Goal: Information Seeking & Learning: Learn about a topic

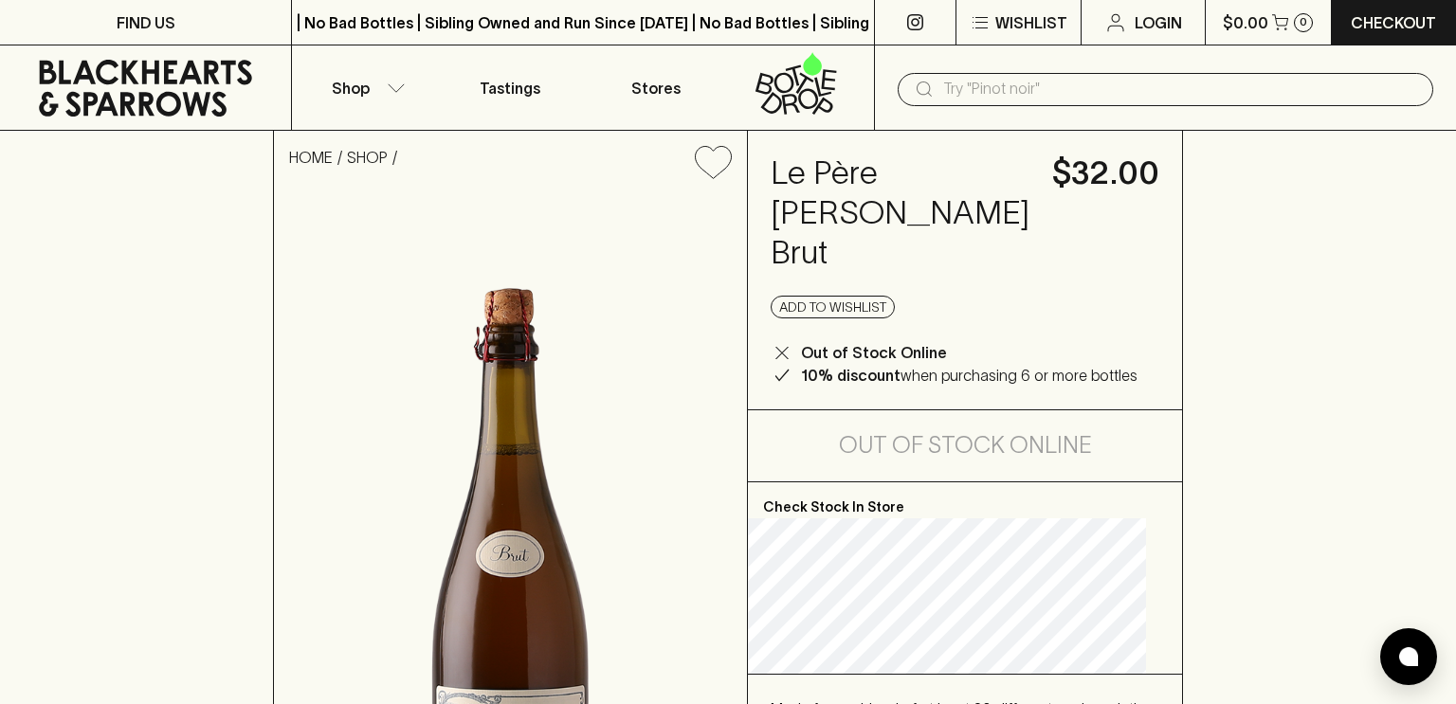
click at [965, 76] on input "text" at bounding box center [1180, 89] width 475 height 30
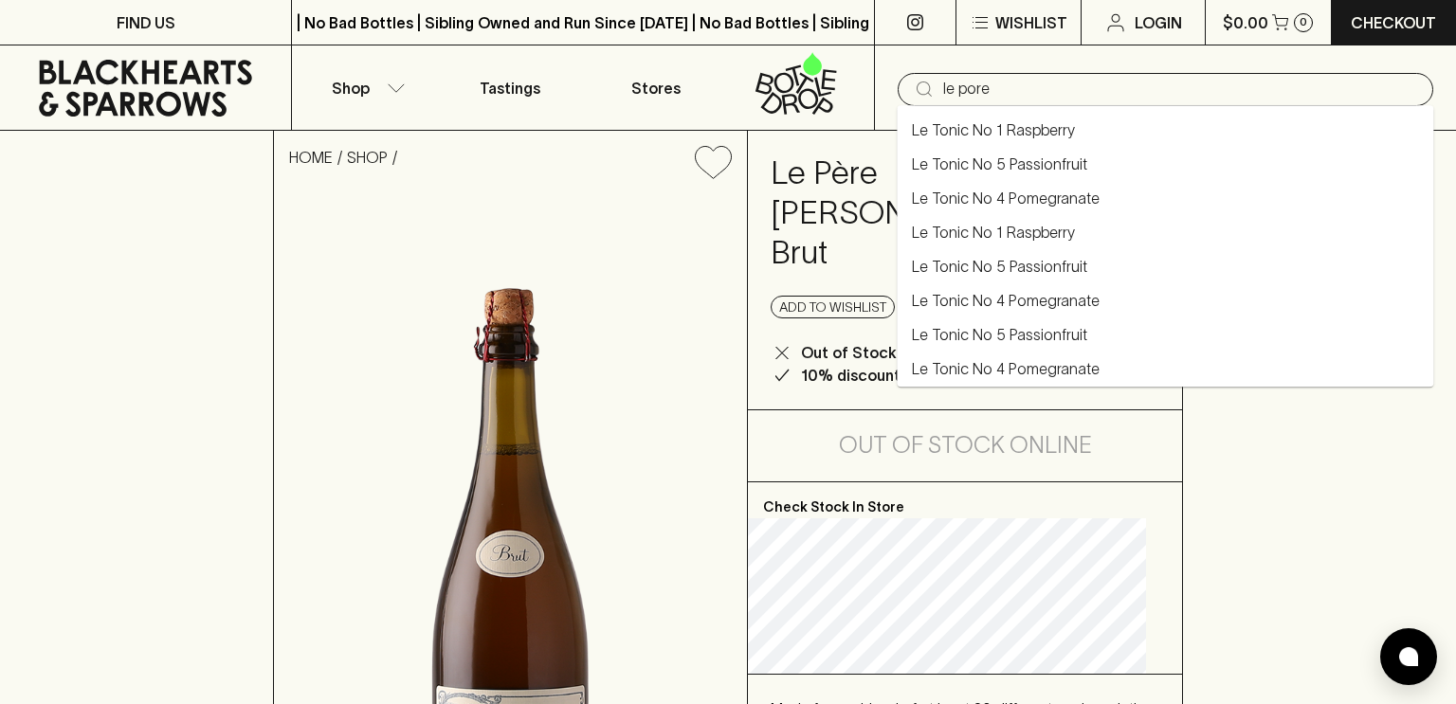
type input "le pore"
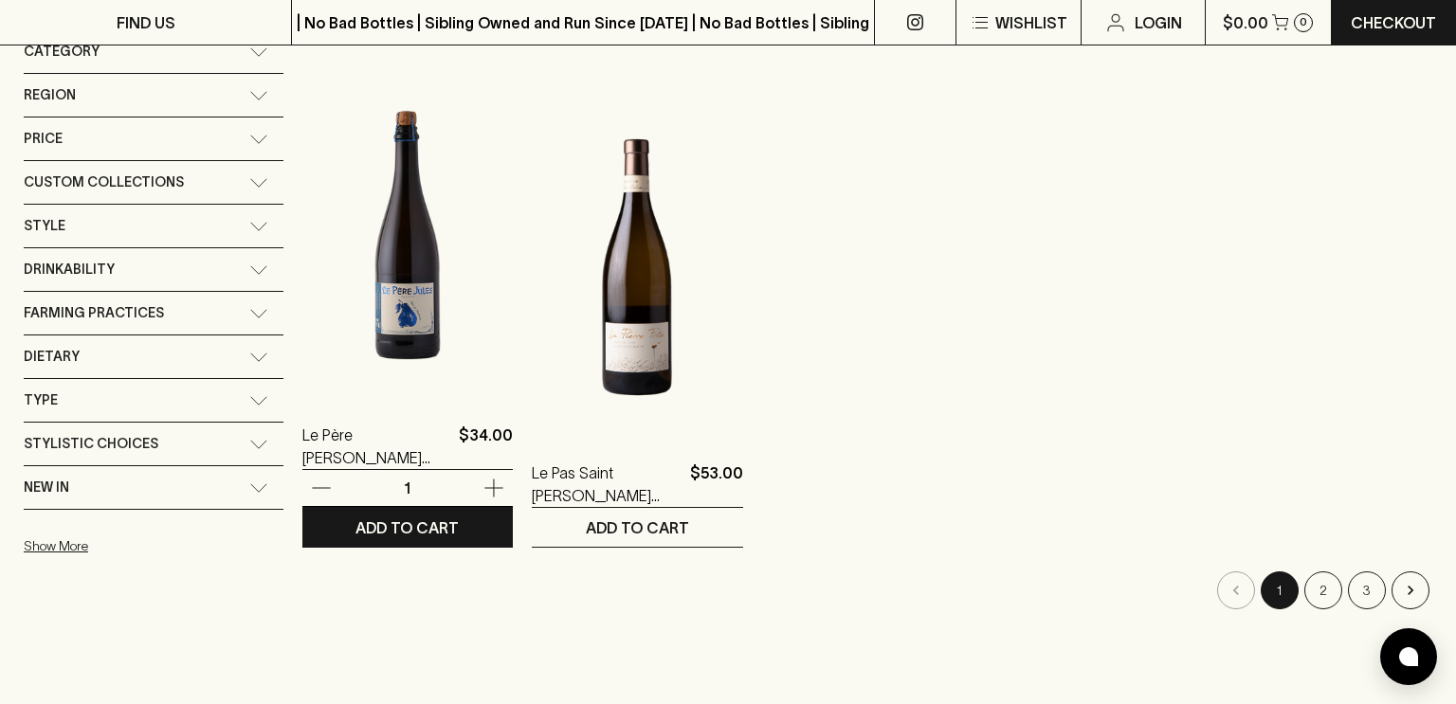
scroll to position [283, 0]
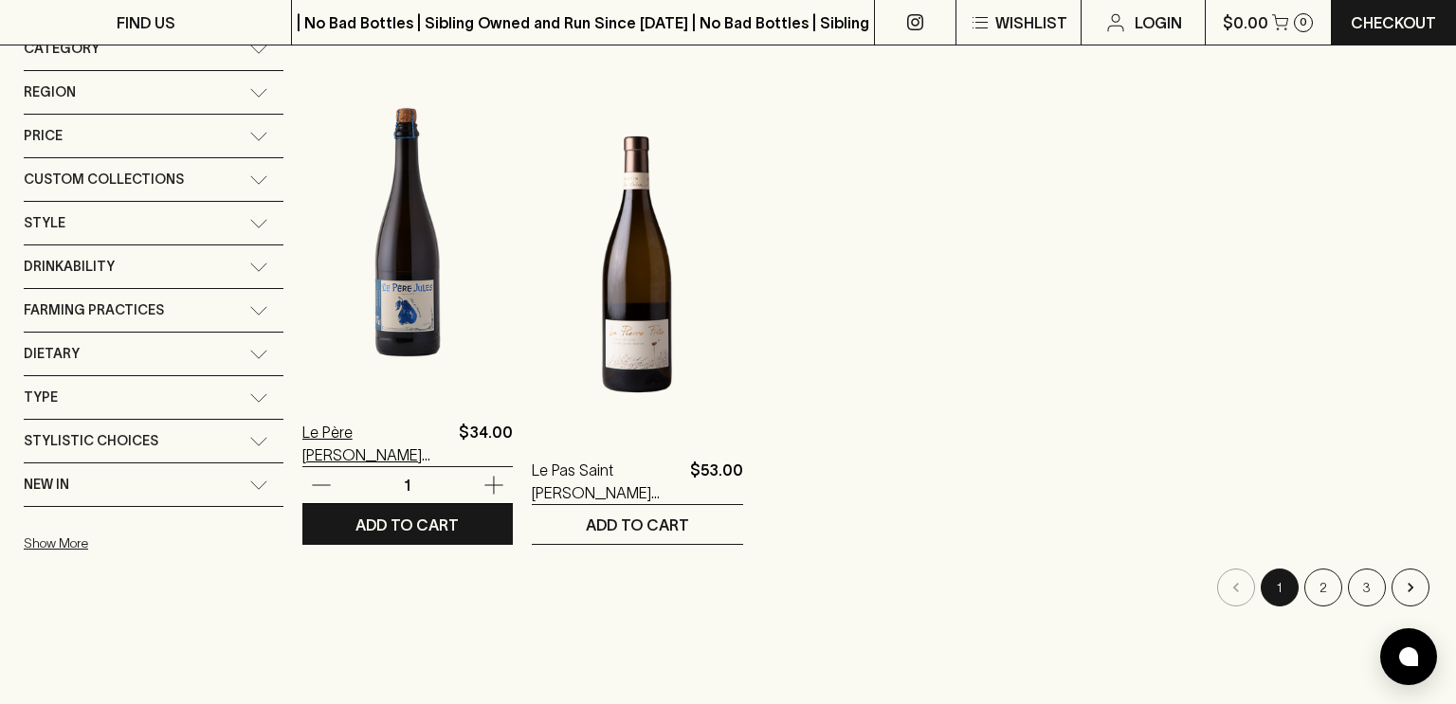
click at [314, 459] on p "Le Père [PERSON_NAME] [PERSON_NAME]" at bounding box center [376, 443] width 149 height 45
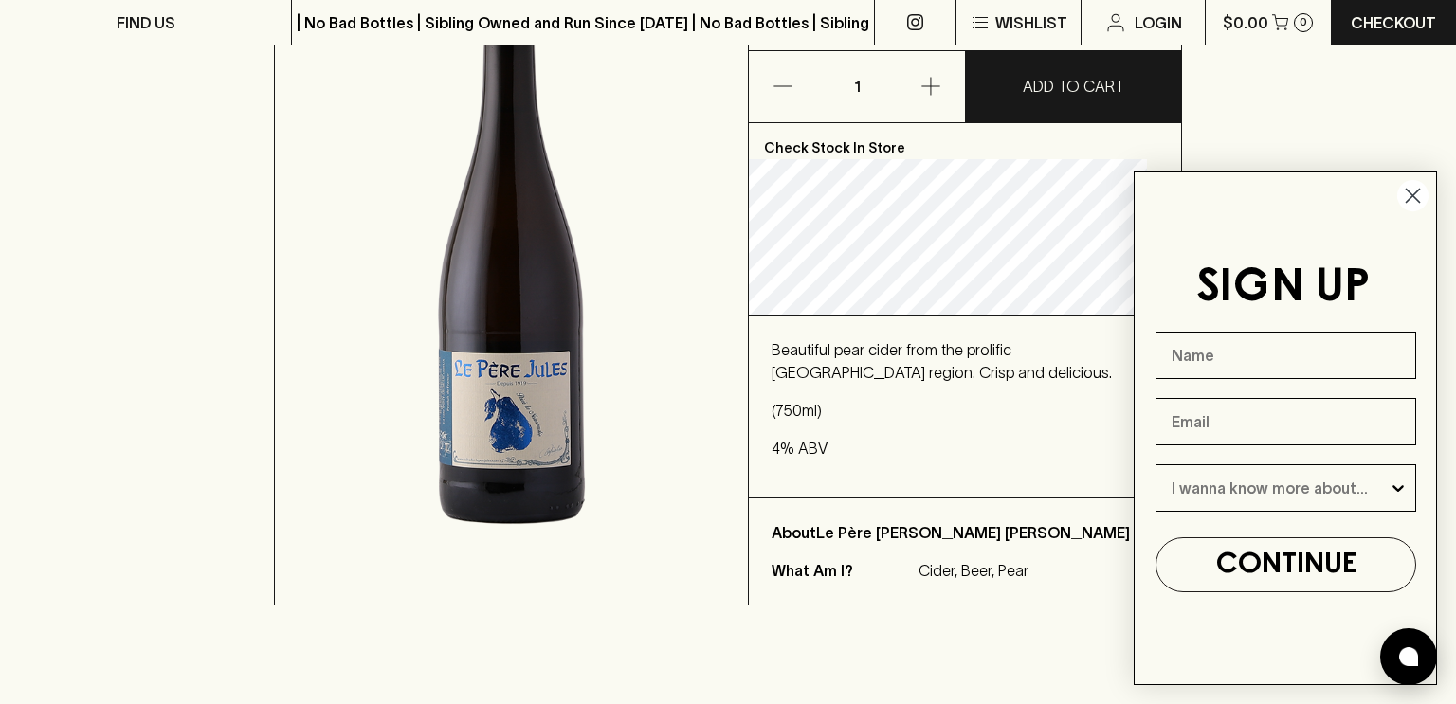
scroll to position [340, 0]
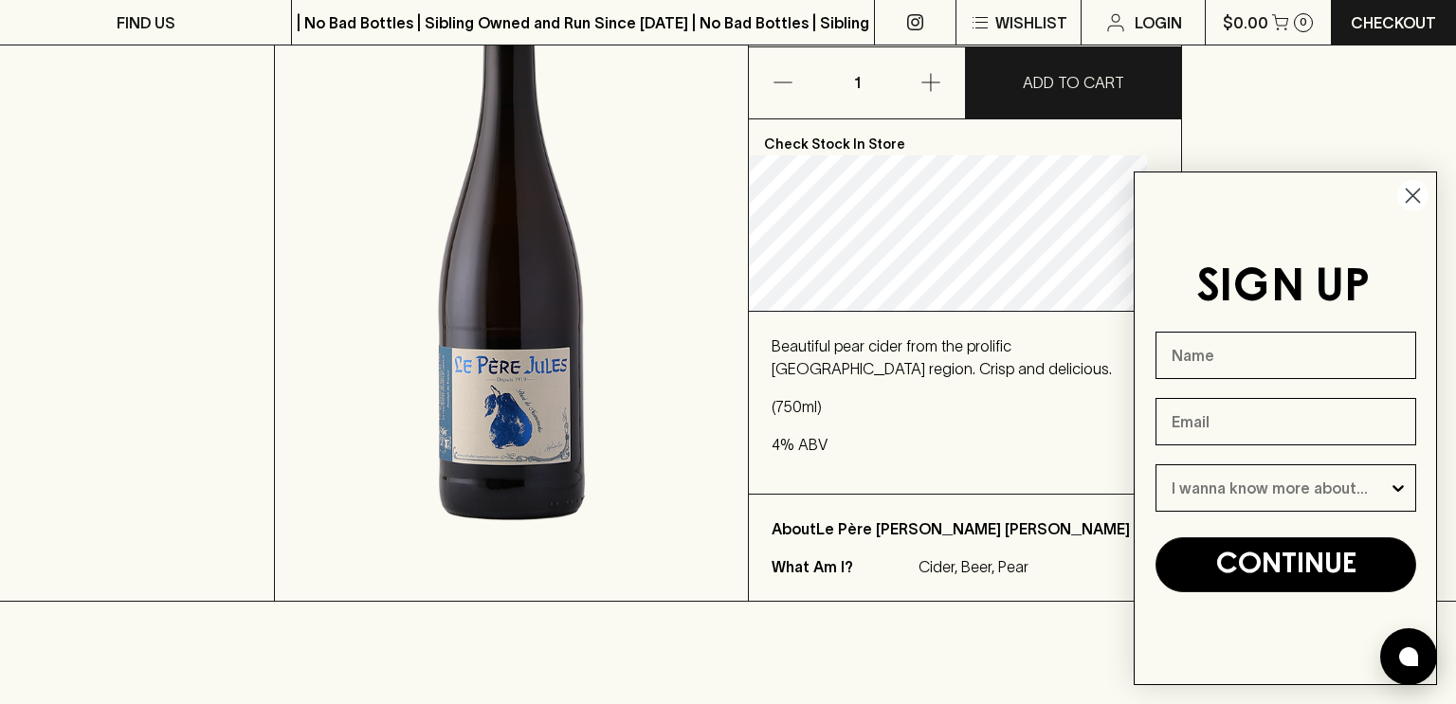
click at [1327, 582] on button "CONTINUE" at bounding box center [1285, 564] width 261 height 55
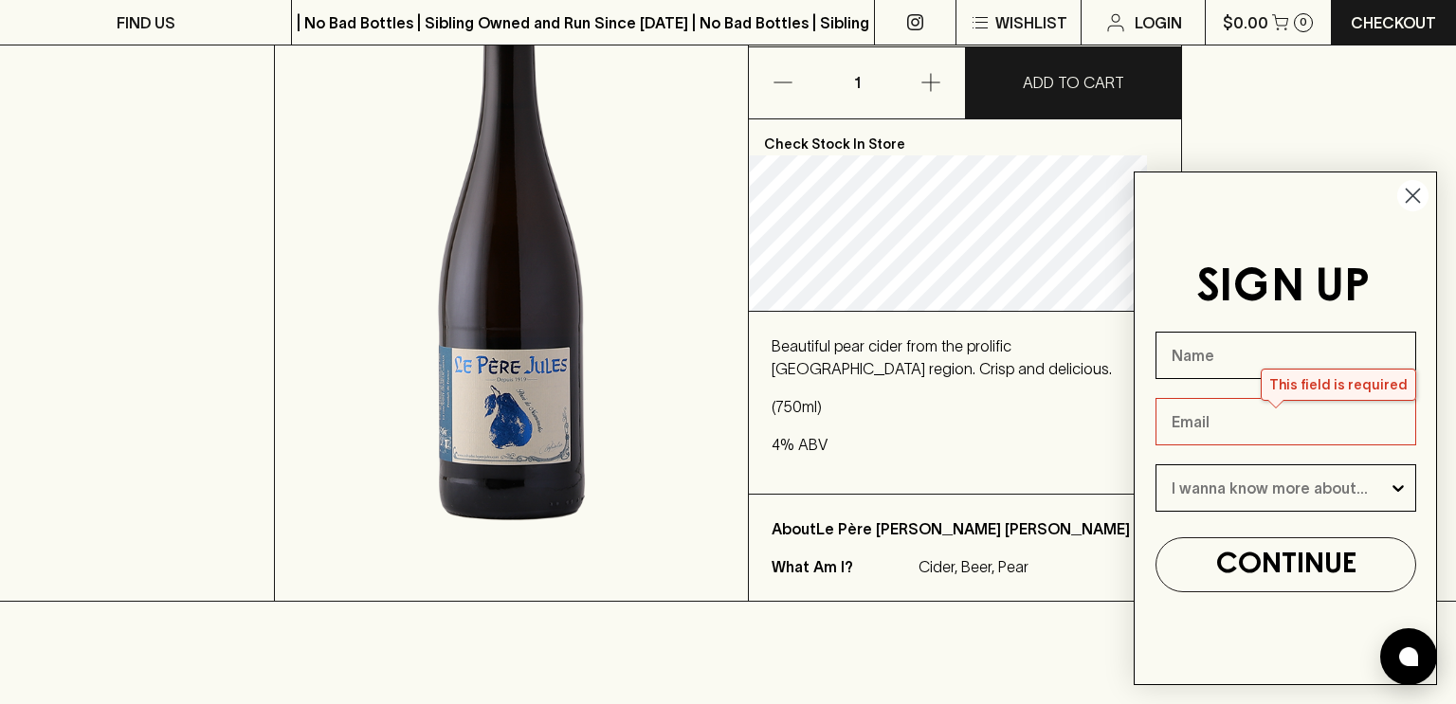
click at [1069, 494] on div "Beautiful pear cider from the prolific [GEOGRAPHIC_DATA] region. Crisp and deli…" at bounding box center [965, 403] width 432 height 182
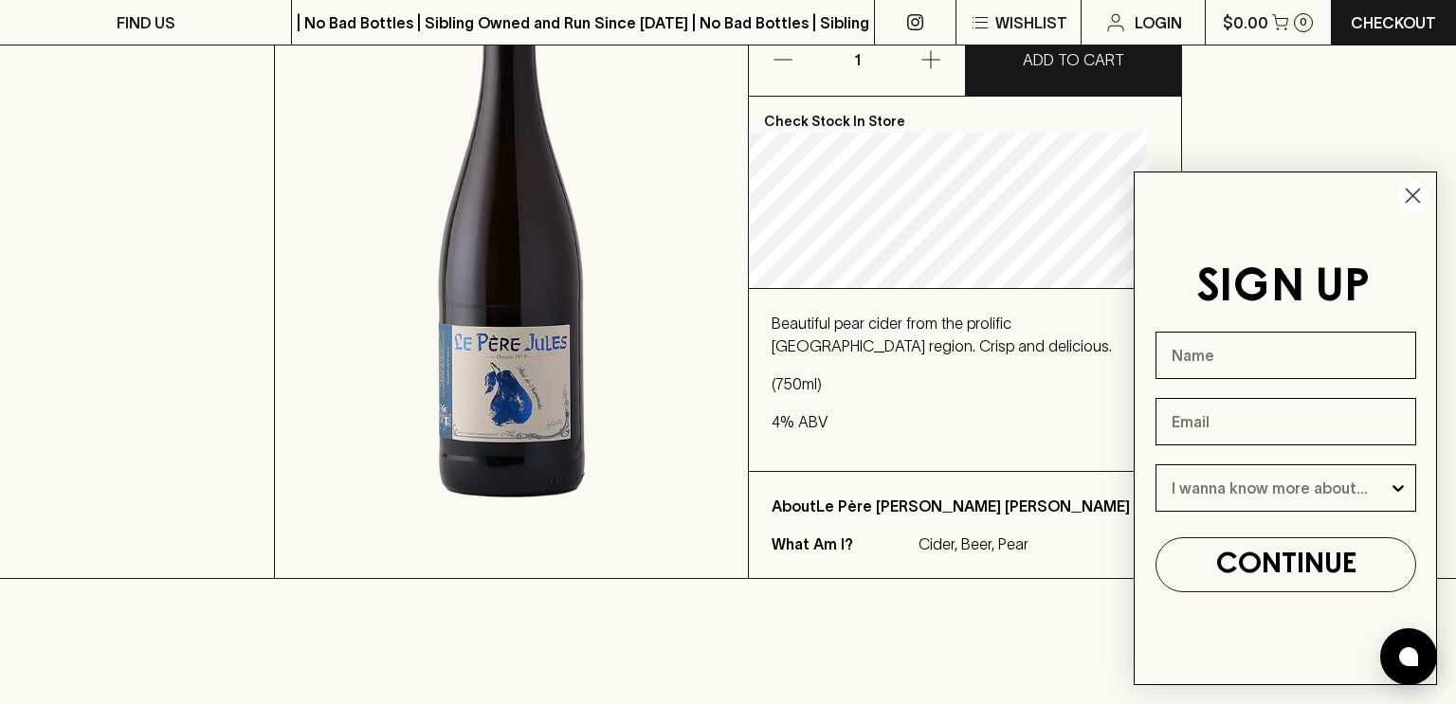
scroll to position [379, 0]
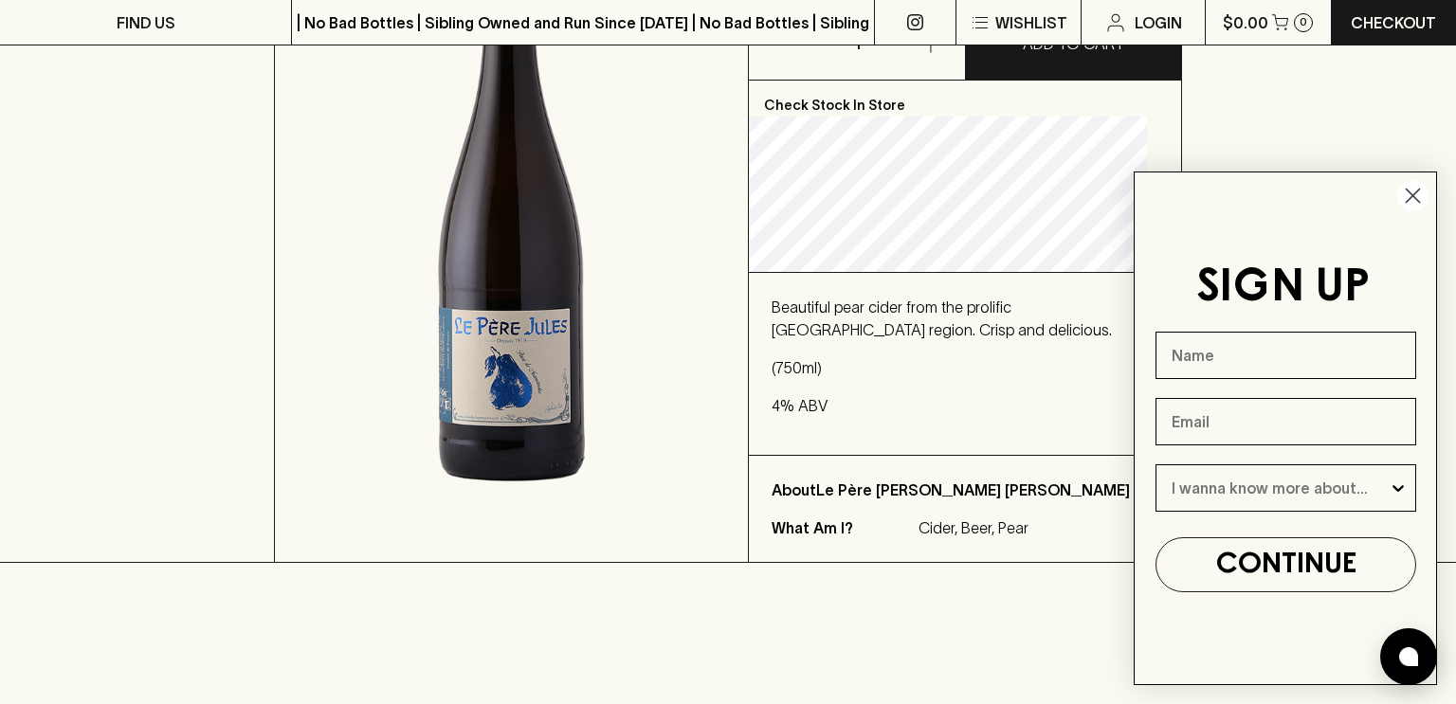
click at [1405, 193] on circle "Close dialog" at bounding box center [1412, 195] width 31 height 31
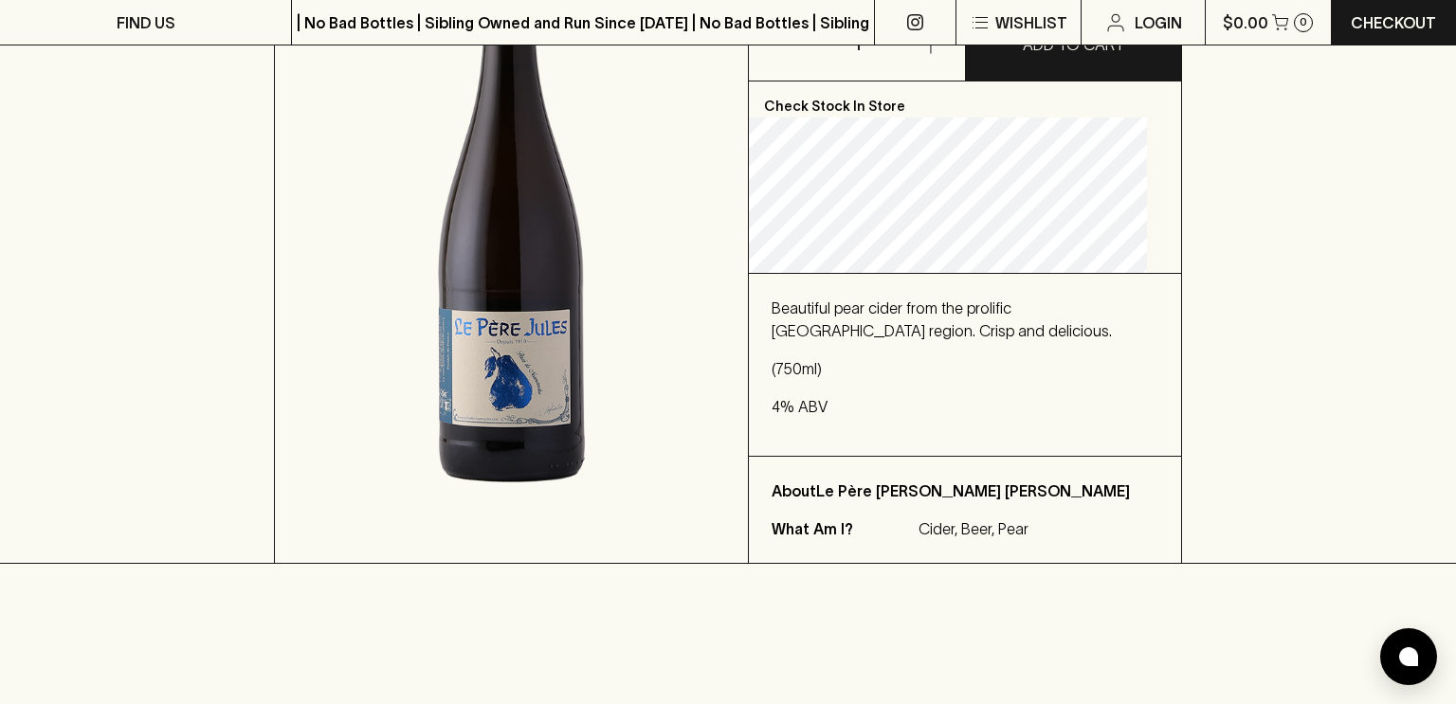
scroll to position [372, 0]
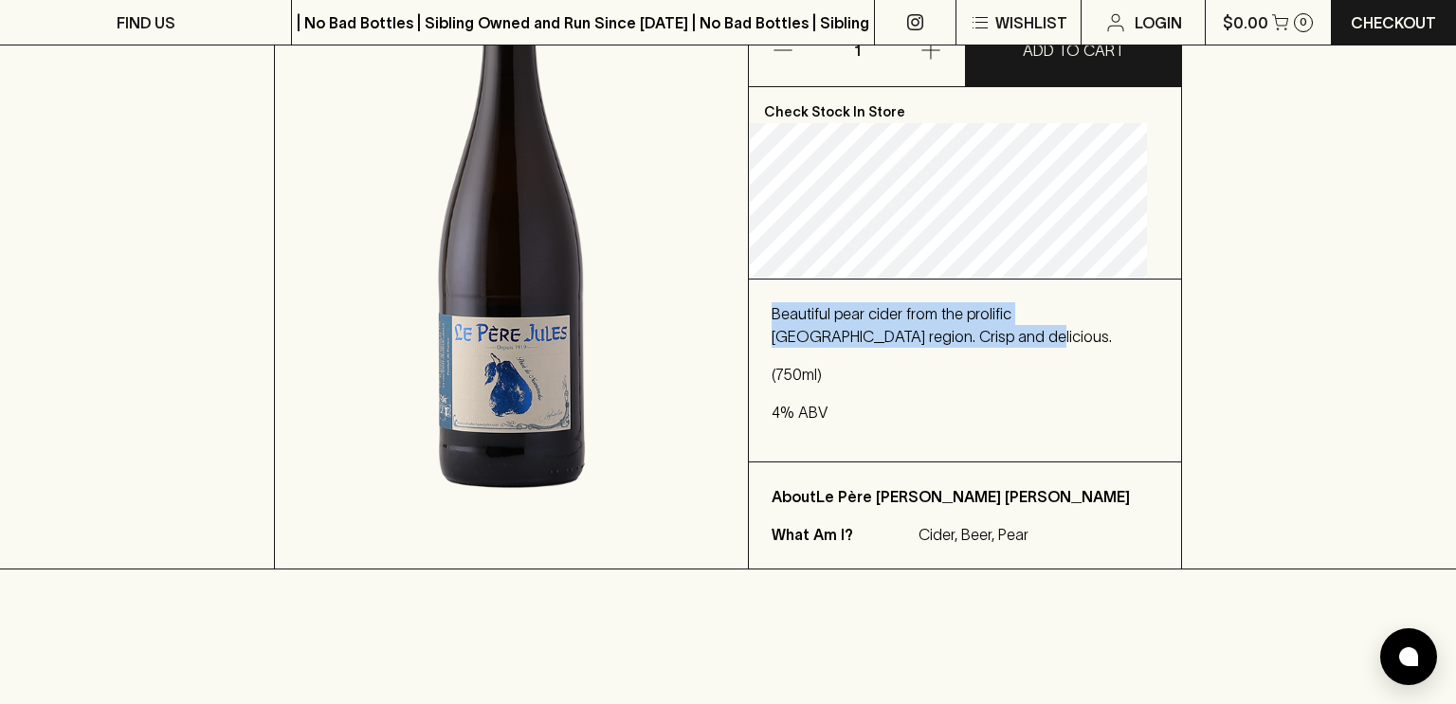
drag, startPoint x: 979, startPoint y: 360, endPoint x: 788, endPoint y: 333, distance: 193.4
click at [788, 333] on p "Beautiful pear cider from the prolific [GEOGRAPHIC_DATA] region. Crisp and deli…" at bounding box center [964, 324] width 387 height 45
copy p "Beautiful pear cider from the prolific [GEOGRAPHIC_DATA] region. Crisp and deli…"
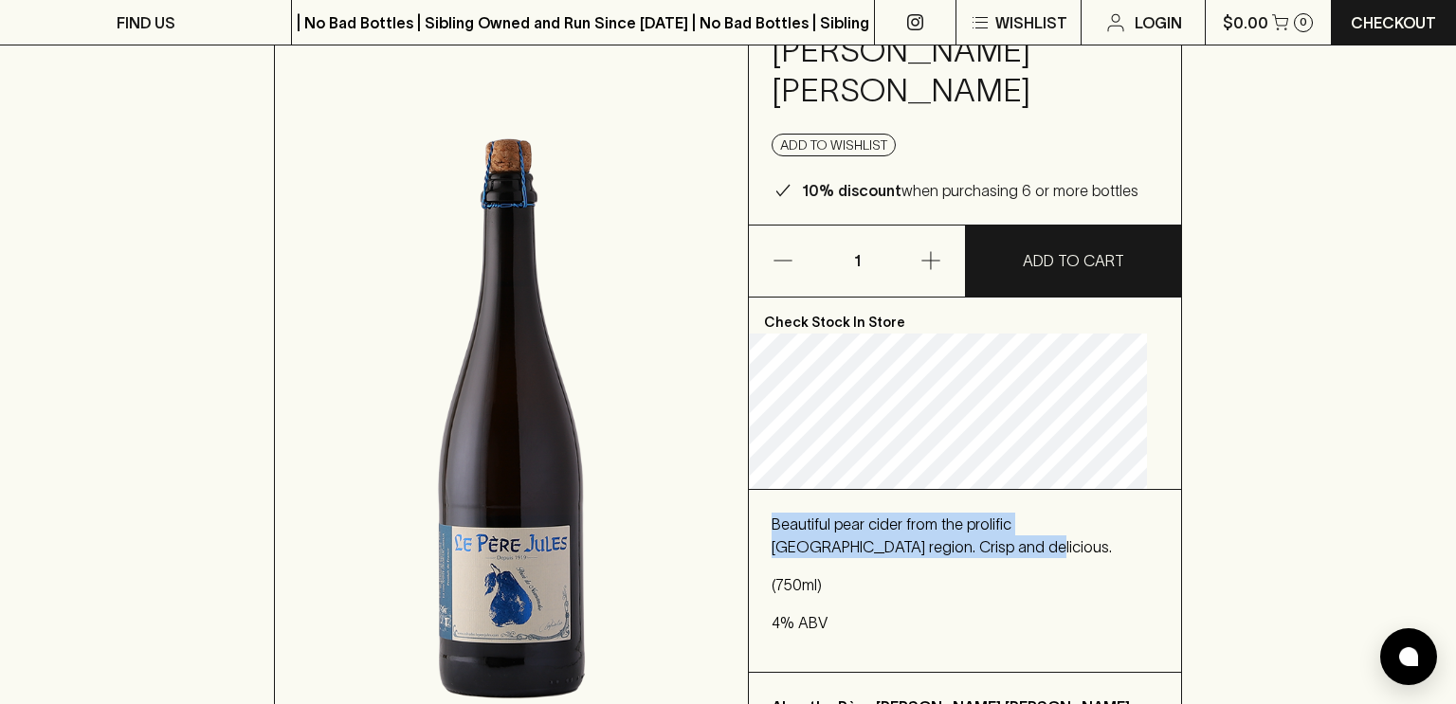
scroll to position [0, 0]
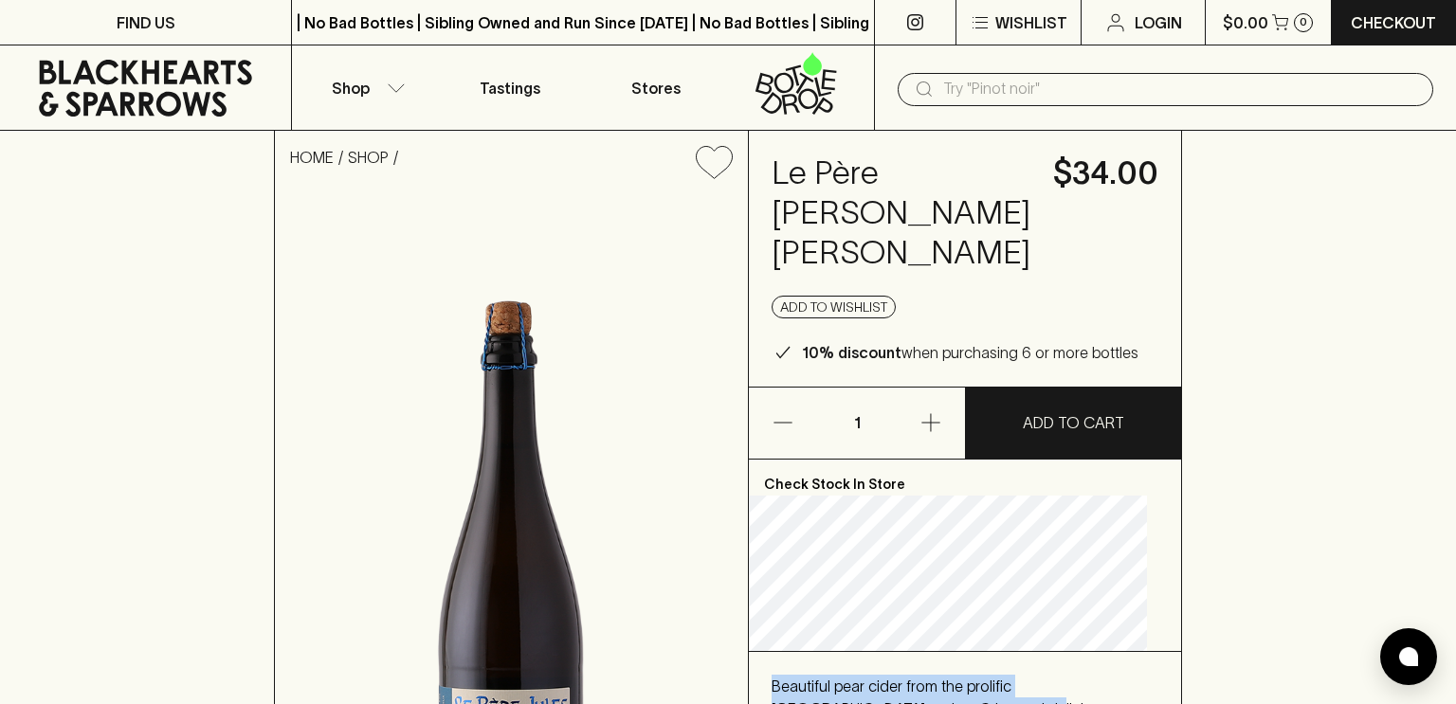
click at [979, 81] on input "text" at bounding box center [1180, 89] width 475 height 30
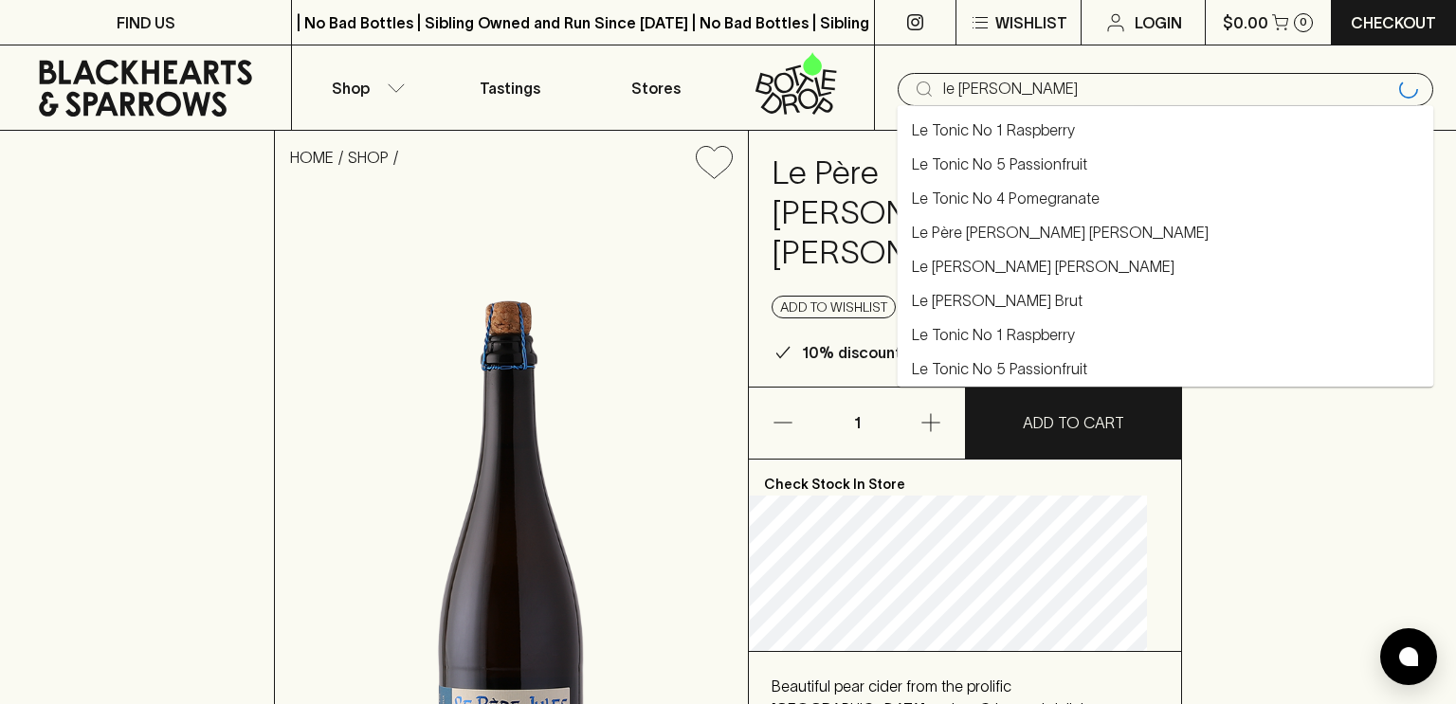
type input "le [PERSON_NAME]"
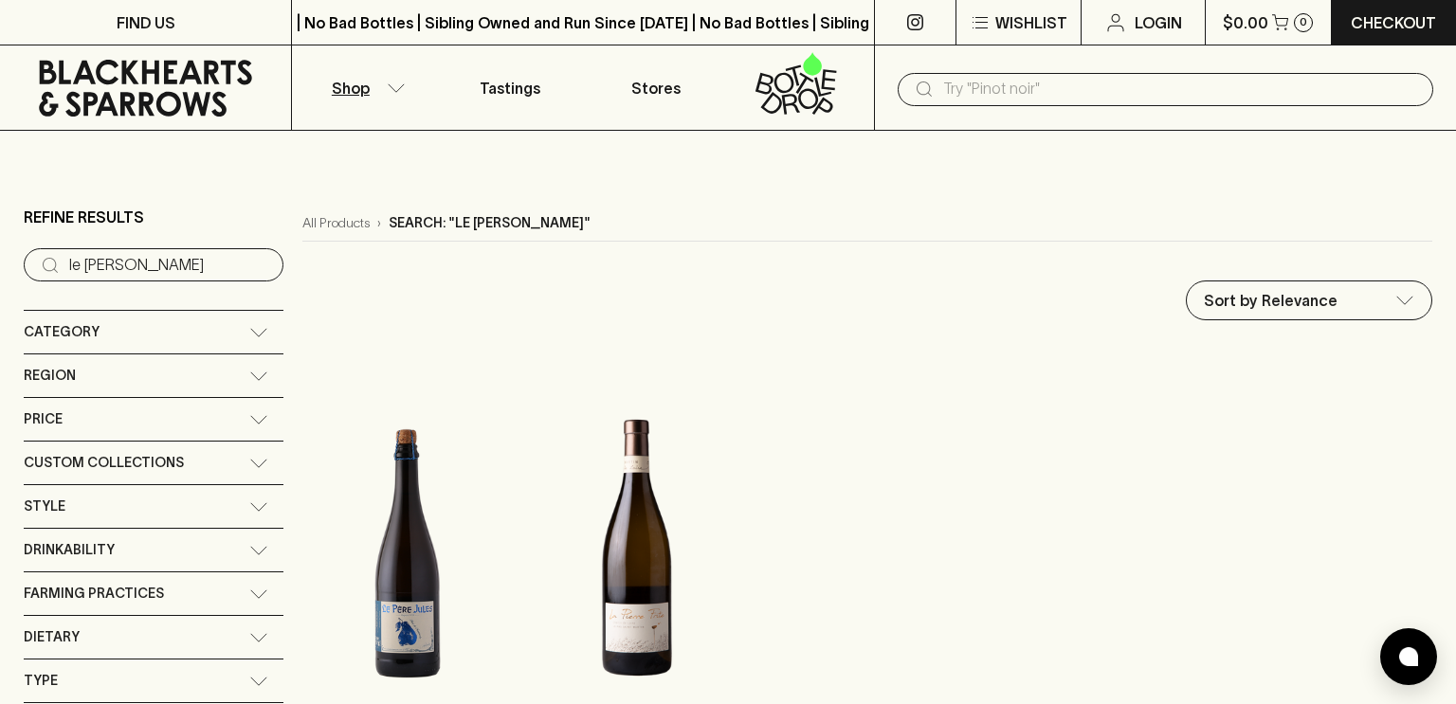
drag, startPoint x: 168, startPoint y: 262, endPoint x: 118, endPoint y: 261, distance: 50.2
click at [118, 261] on input "le [PERSON_NAME]" at bounding box center [168, 265] width 199 height 30
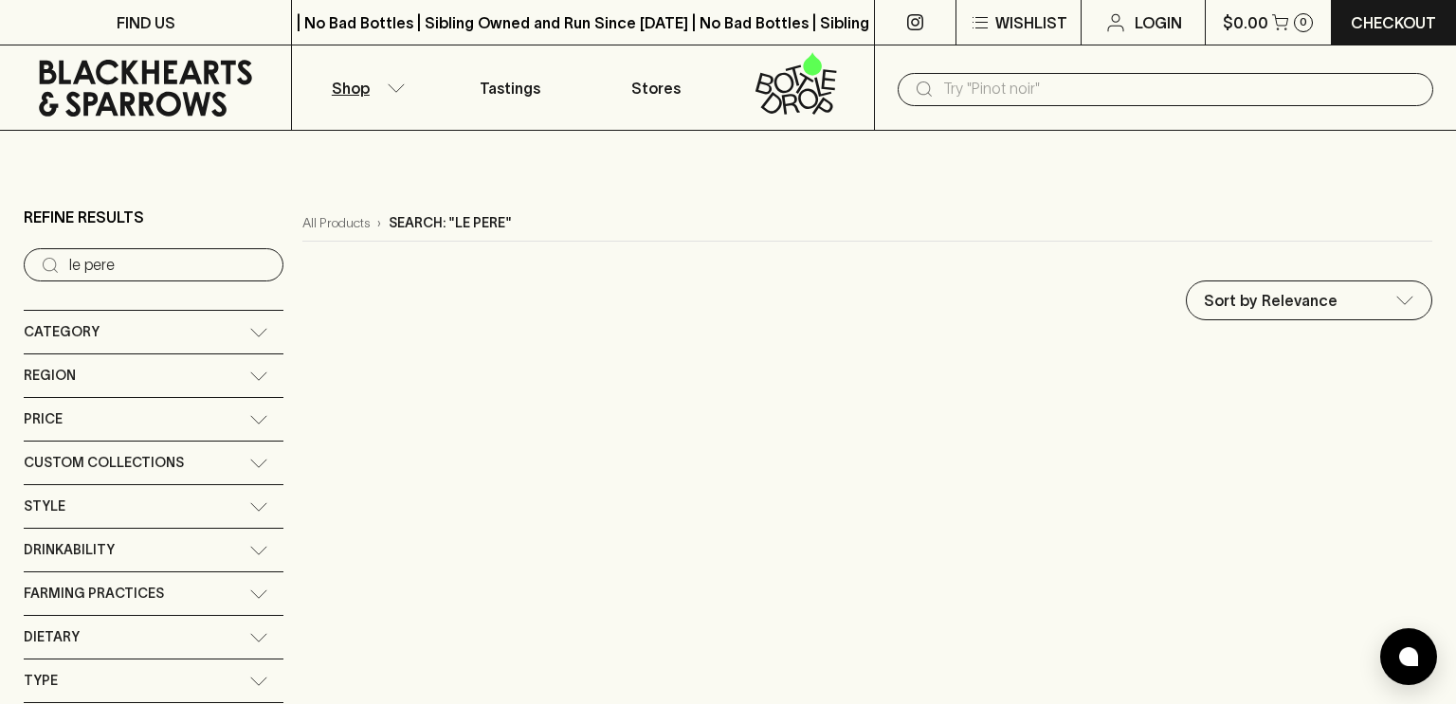
type input "le pere"
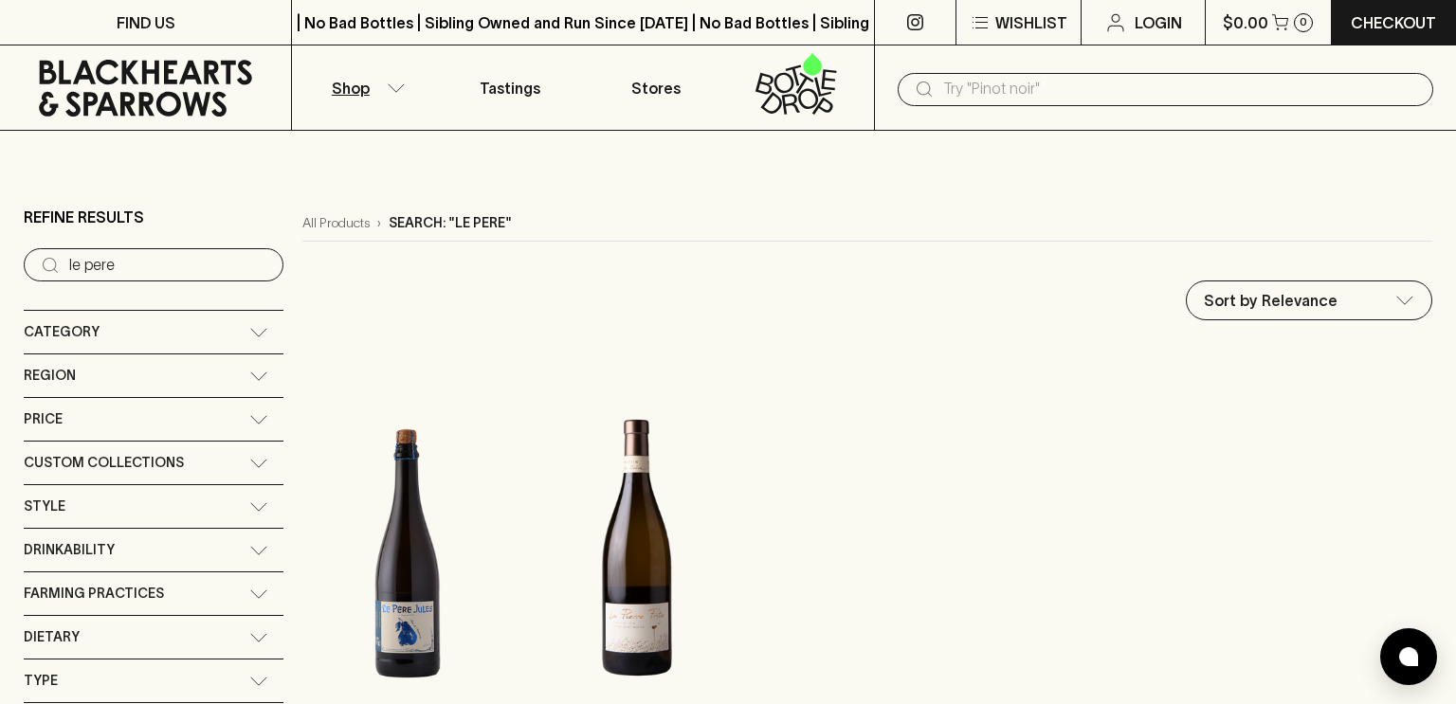
click at [1010, 87] on input "text" at bounding box center [1180, 89] width 475 height 30
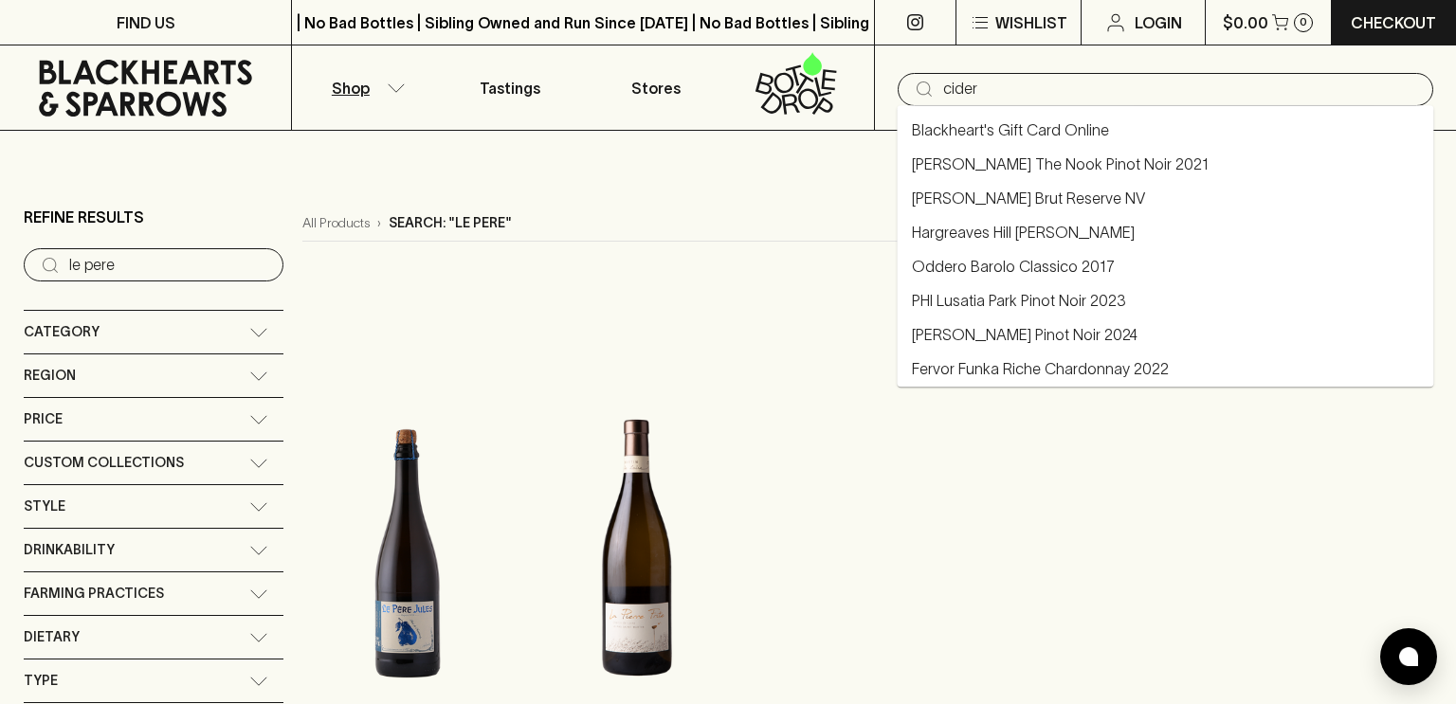
type input "cider"
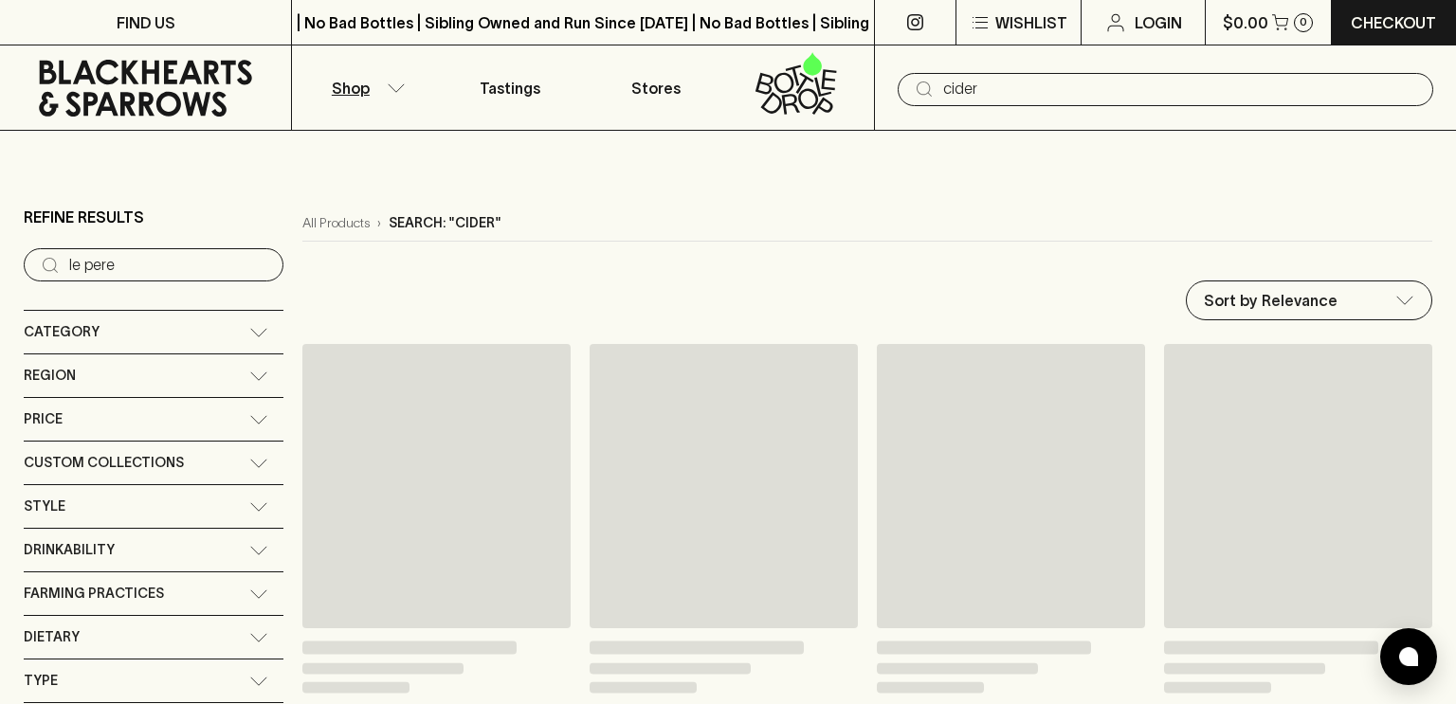
type input "cider"
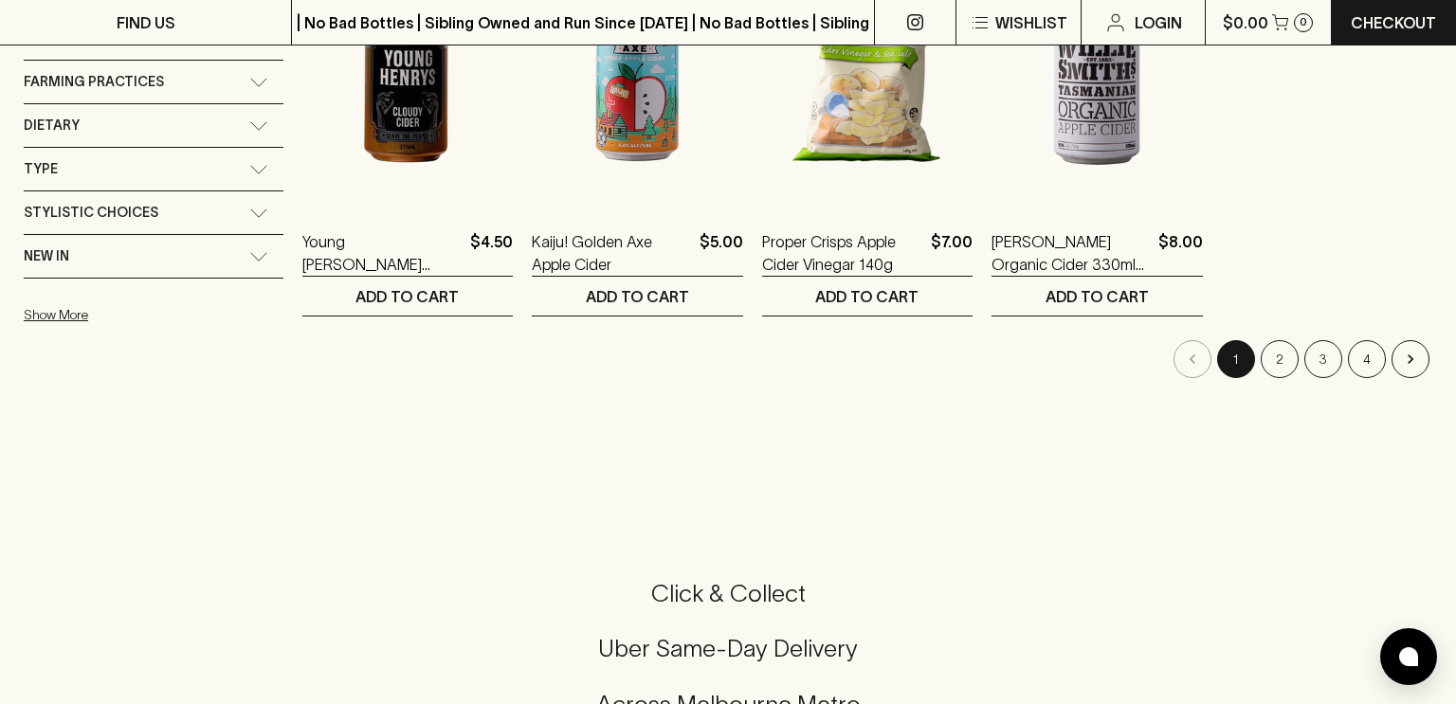
scroll to position [499, 0]
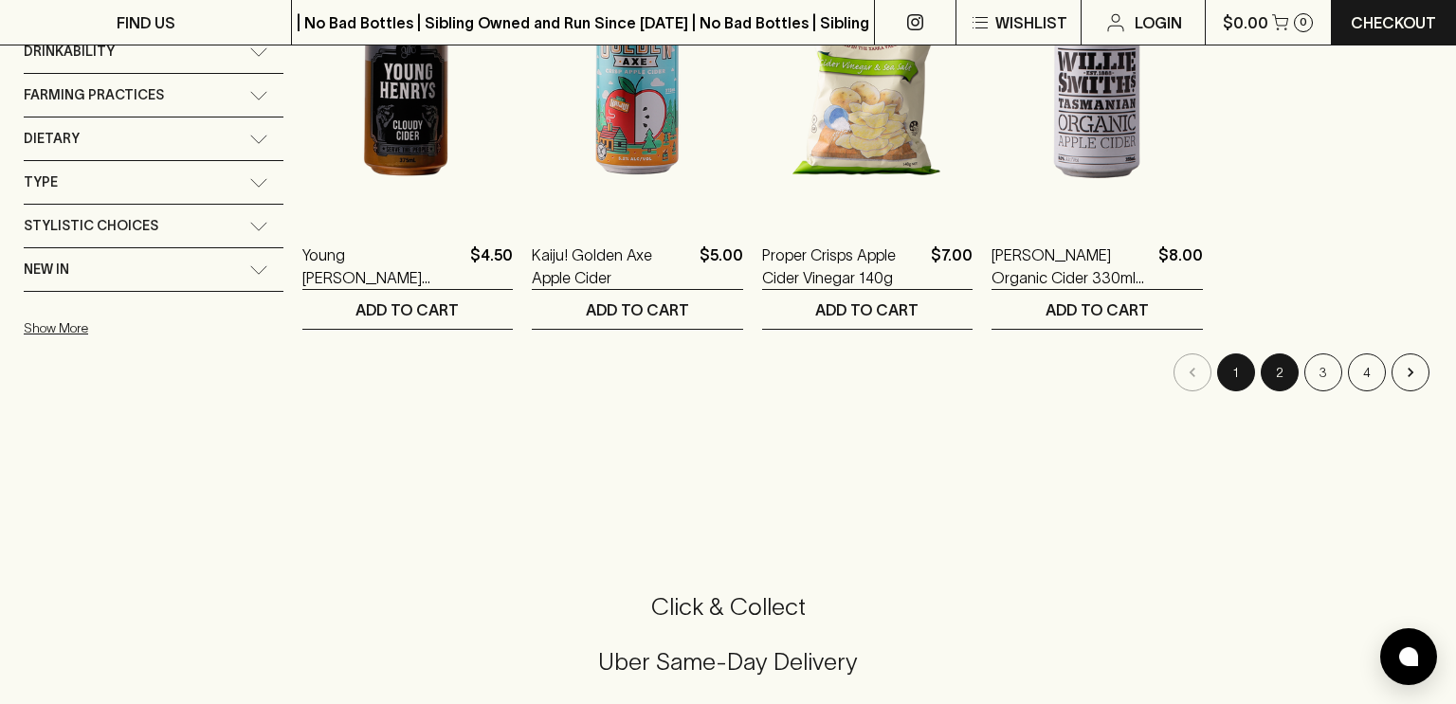
click at [1278, 372] on button "2" at bounding box center [1279, 373] width 38 height 38
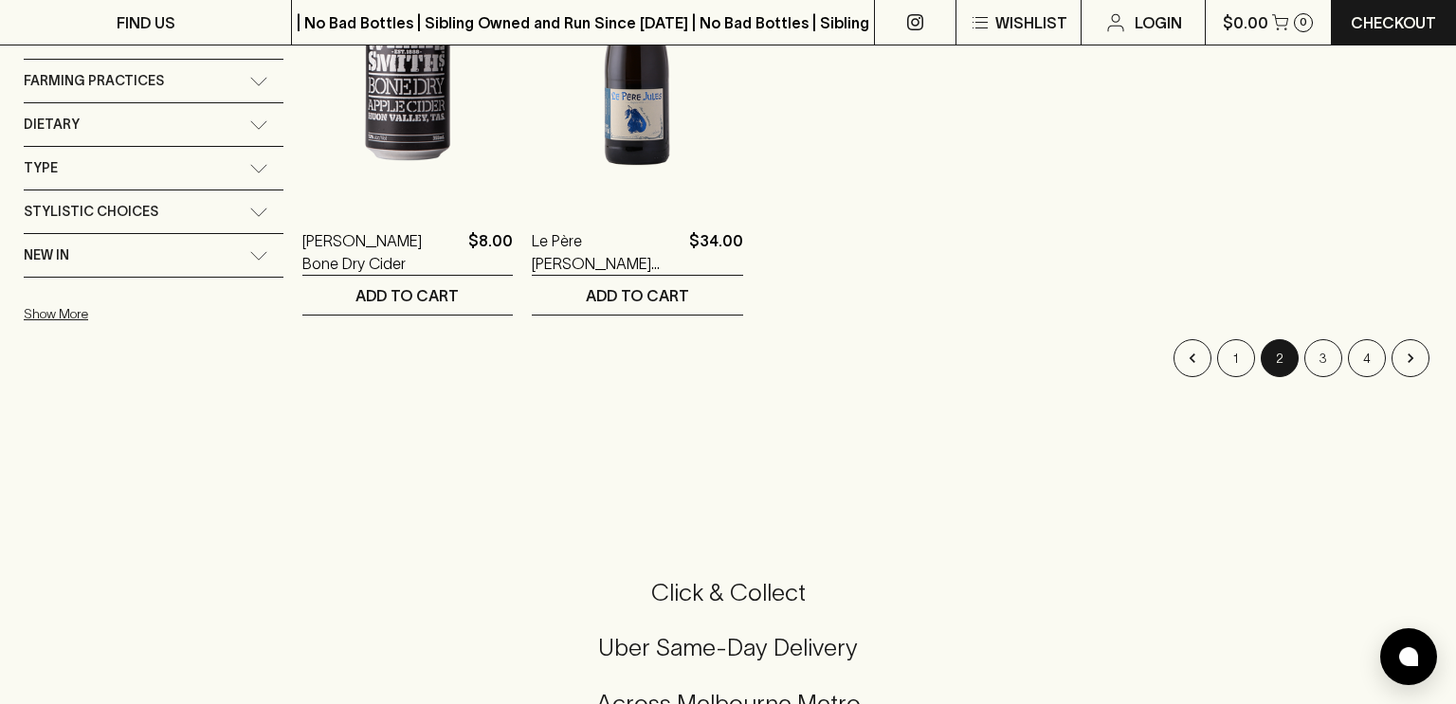
scroll to position [512, 0]
click at [1323, 356] on button "3" at bounding box center [1323, 359] width 38 height 38
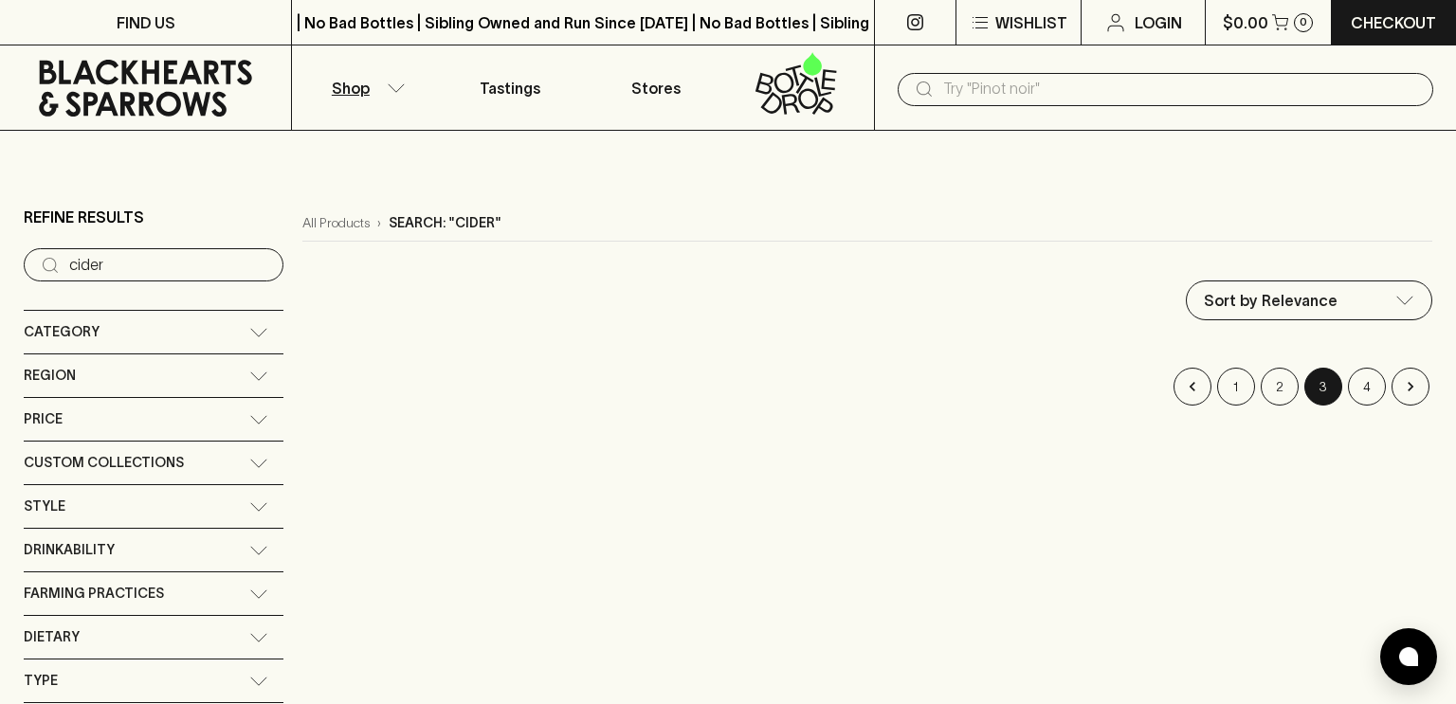
click at [982, 88] on input "text" at bounding box center [1180, 89] width 475 height 30
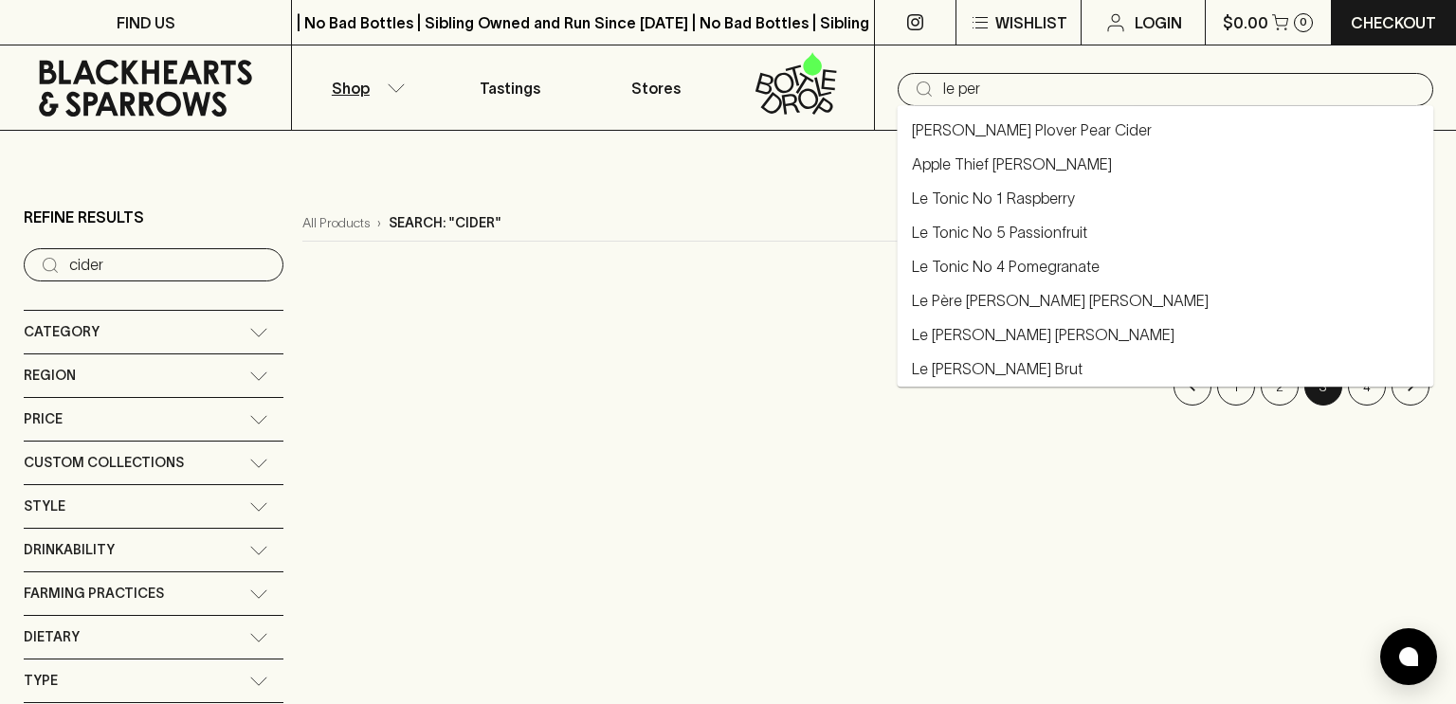
type input "le pere"
click at [1017, 364] on link "Le [PERSON_NAME] Brut" at bounding box center [997, 368] width 171 height 23
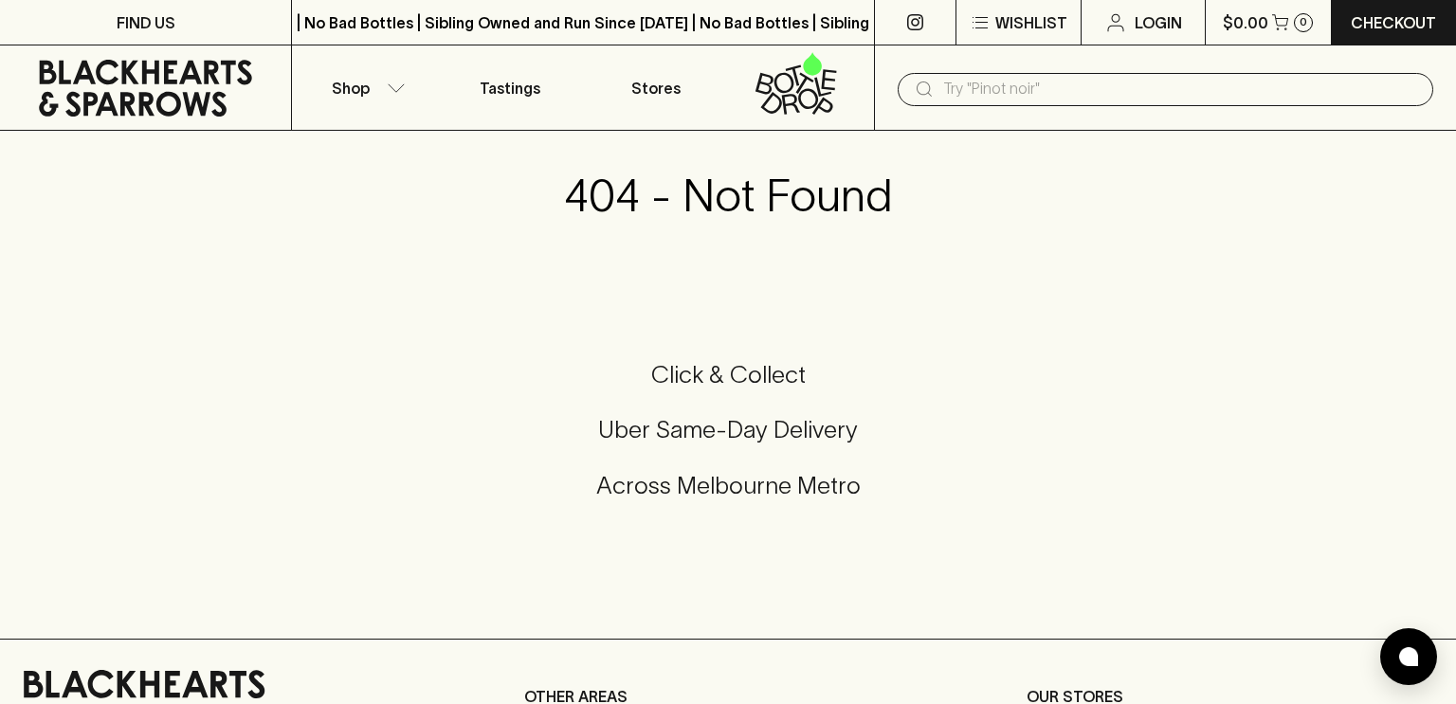
click at [935, 84] on div "​" at bounding box center [1164, 89] width 535 height 33
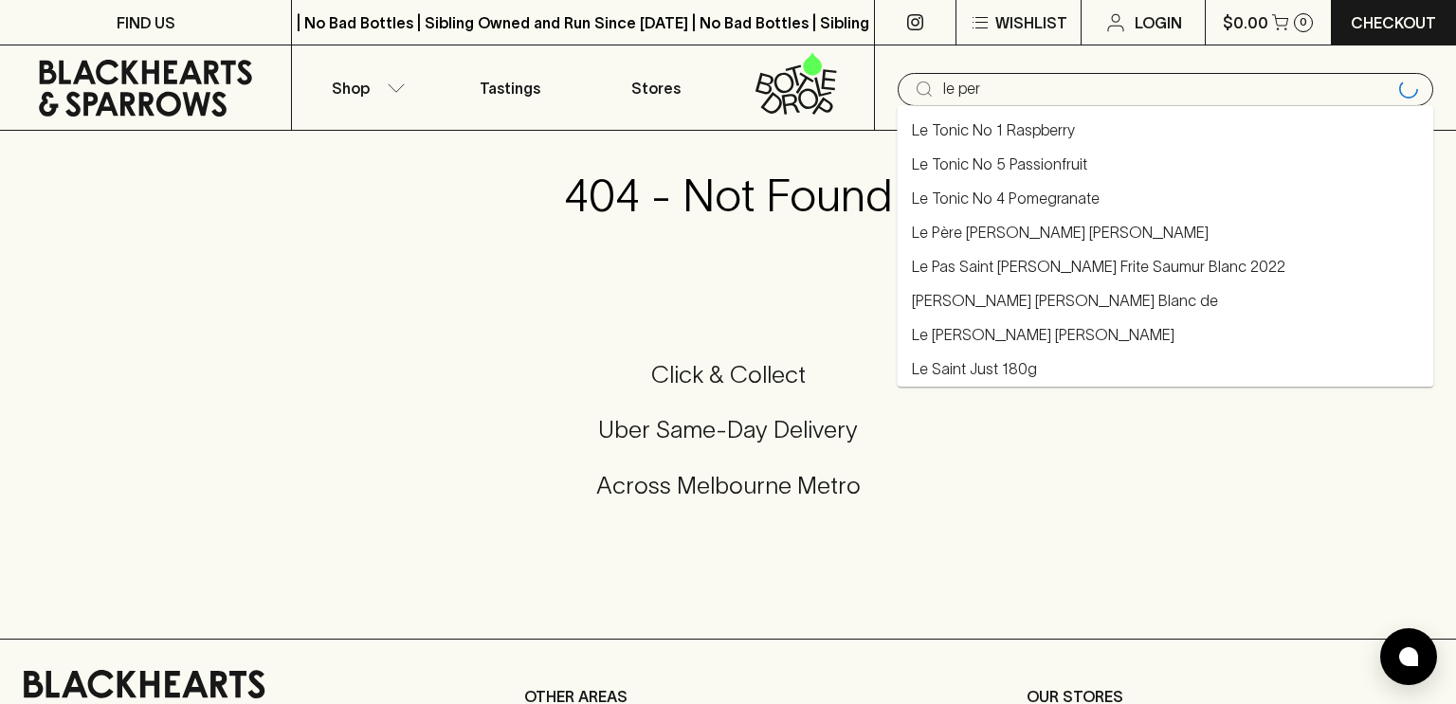
type input "le pere"
click at [987, 231] on link "Le Père [PERSON_NAME] [PERSON_NAME]" at bounding box center [1060, 232] width 297 height 23
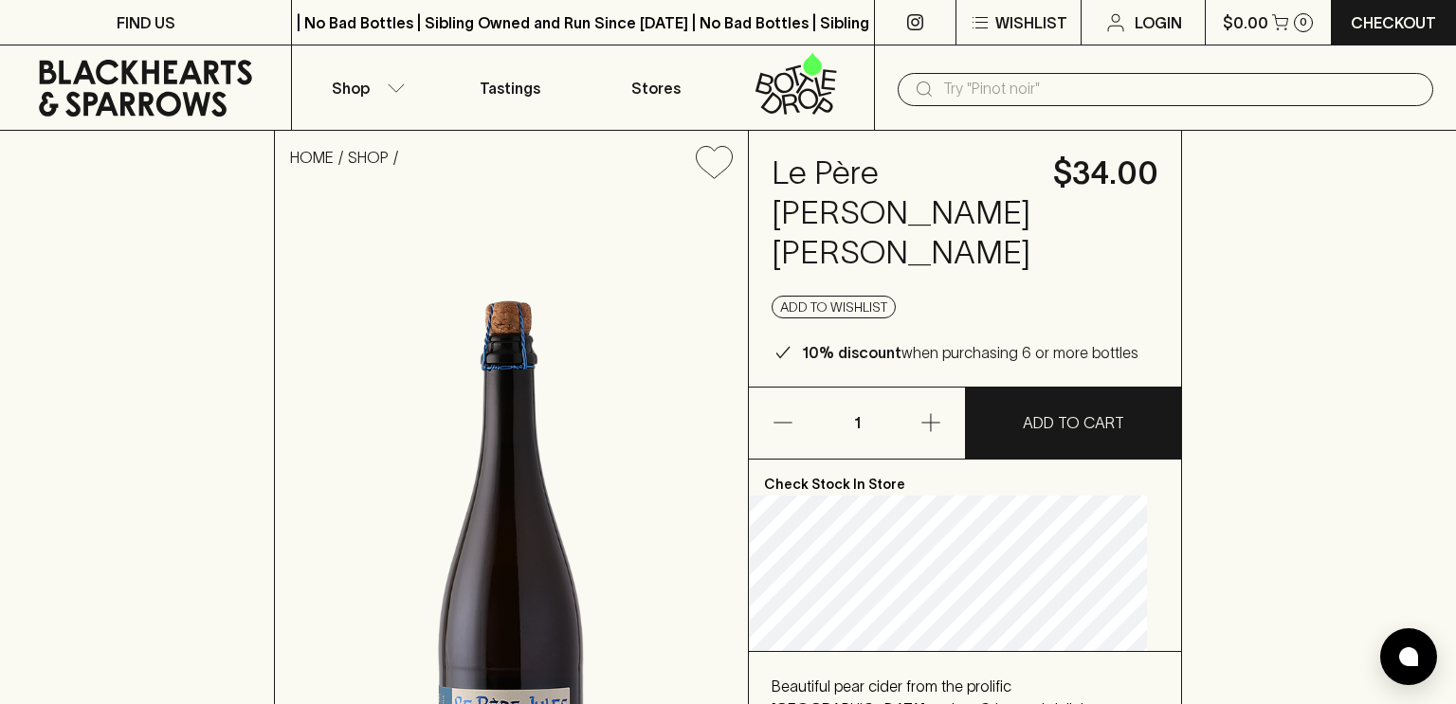
click at [1028, 94] on input "text" at bounding box center [1180, 89] width 475 height 30
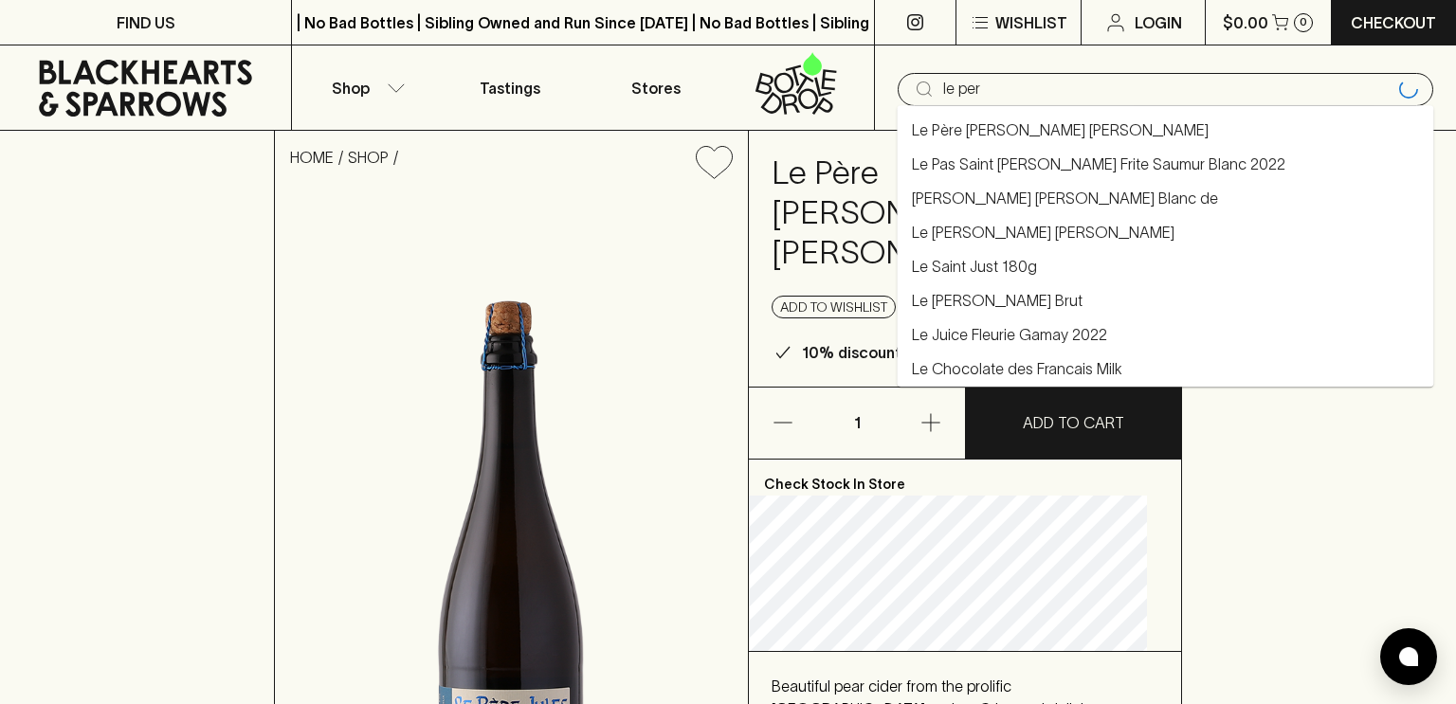
type input "le pere"
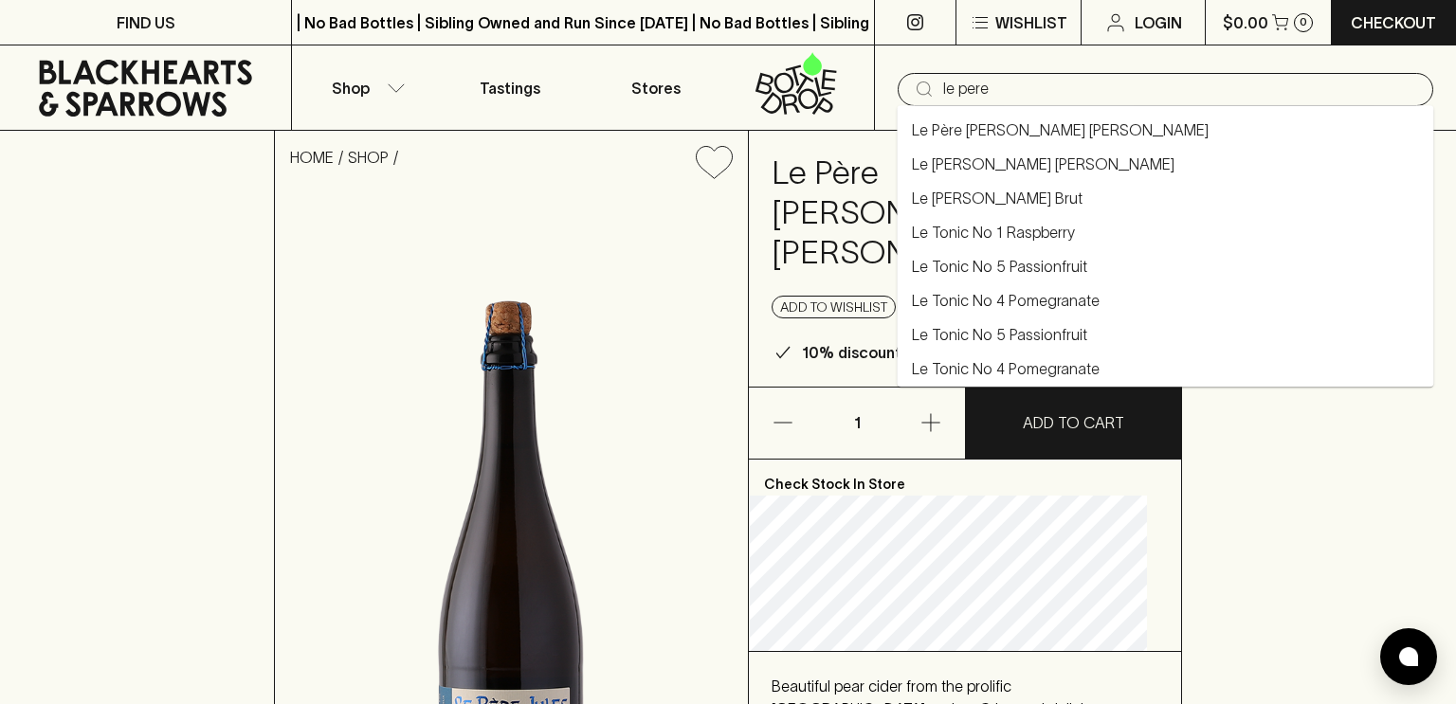
click at [1016, 191] on link "Le [PERSON_NAME] Brut" at bounding box center [997, 198] width 171 height 23
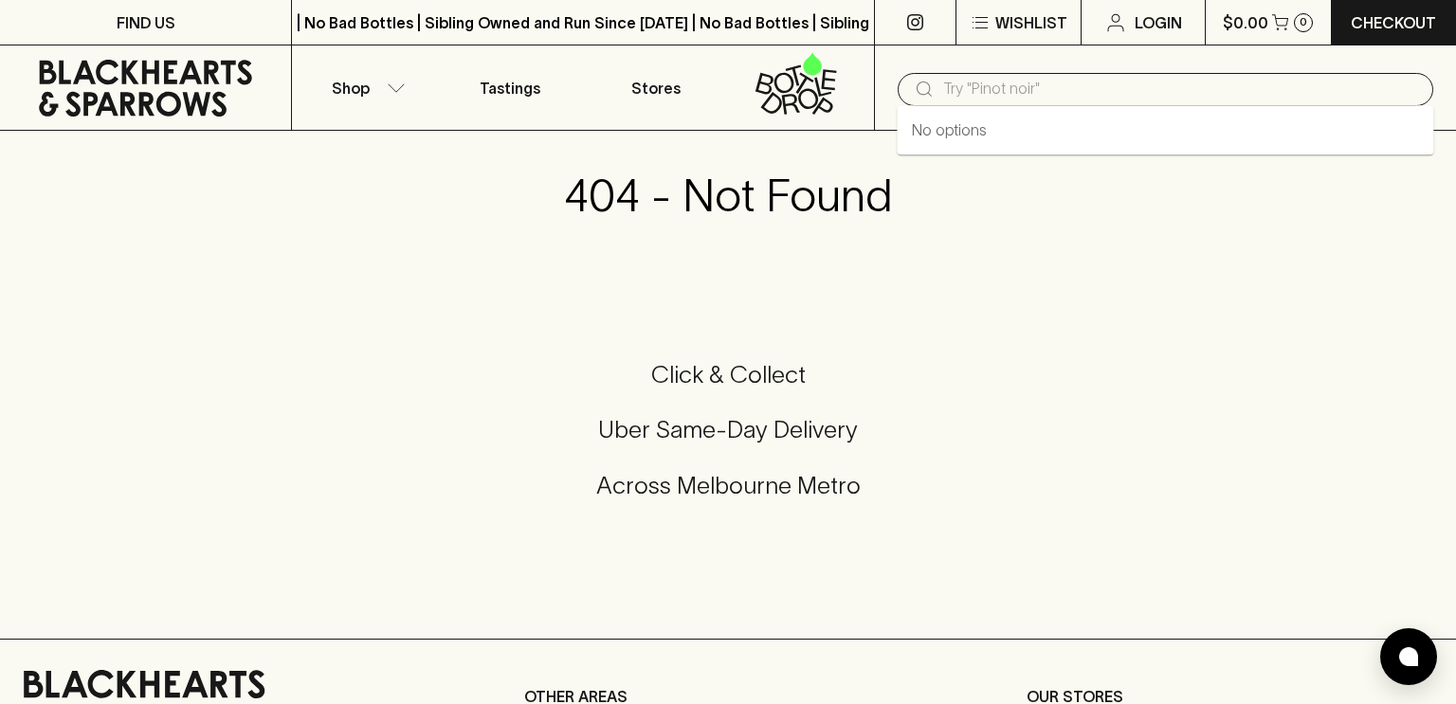
click at [1033, 86] on input "text" at bounding box center [1180, 89] width 475 height 30
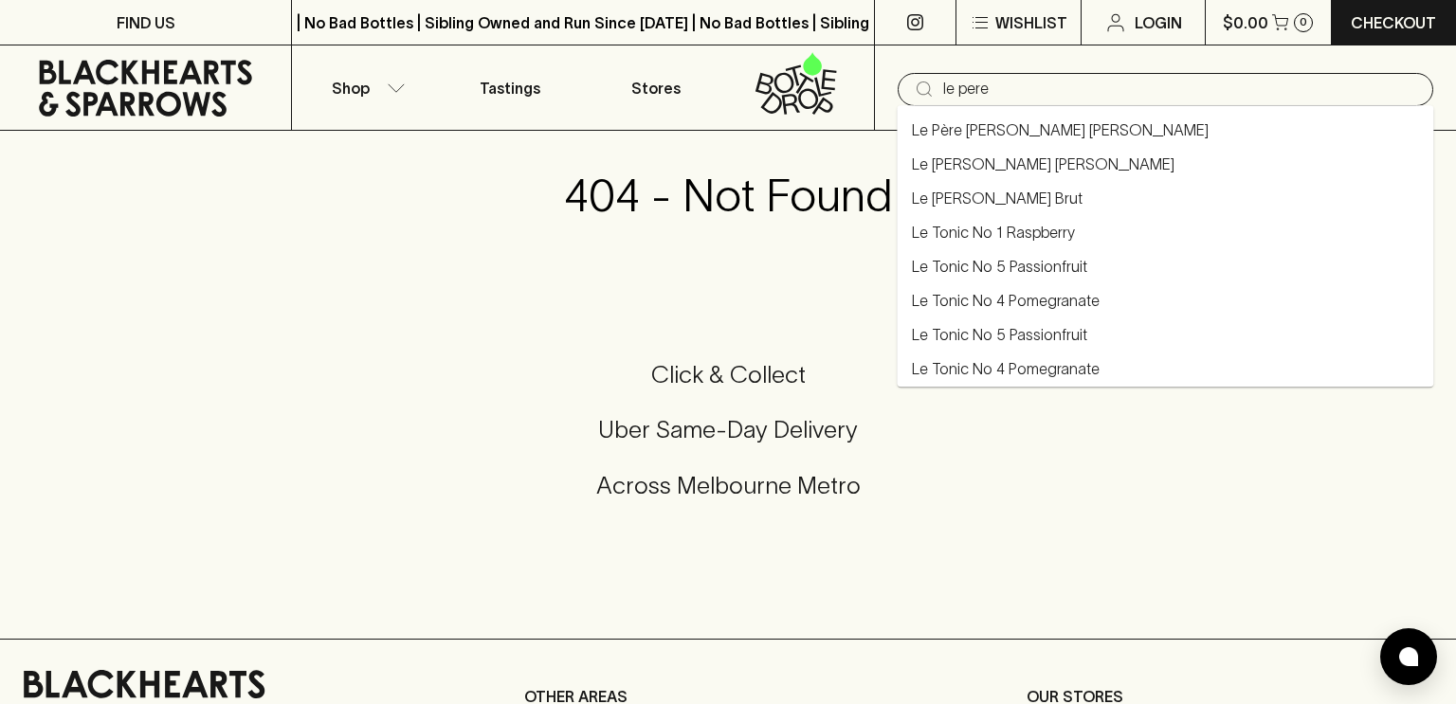
click at [1017, 197] on link "Le [PERSON_NAME] Brut" at bounding box center [997, 198] width 171 height 23
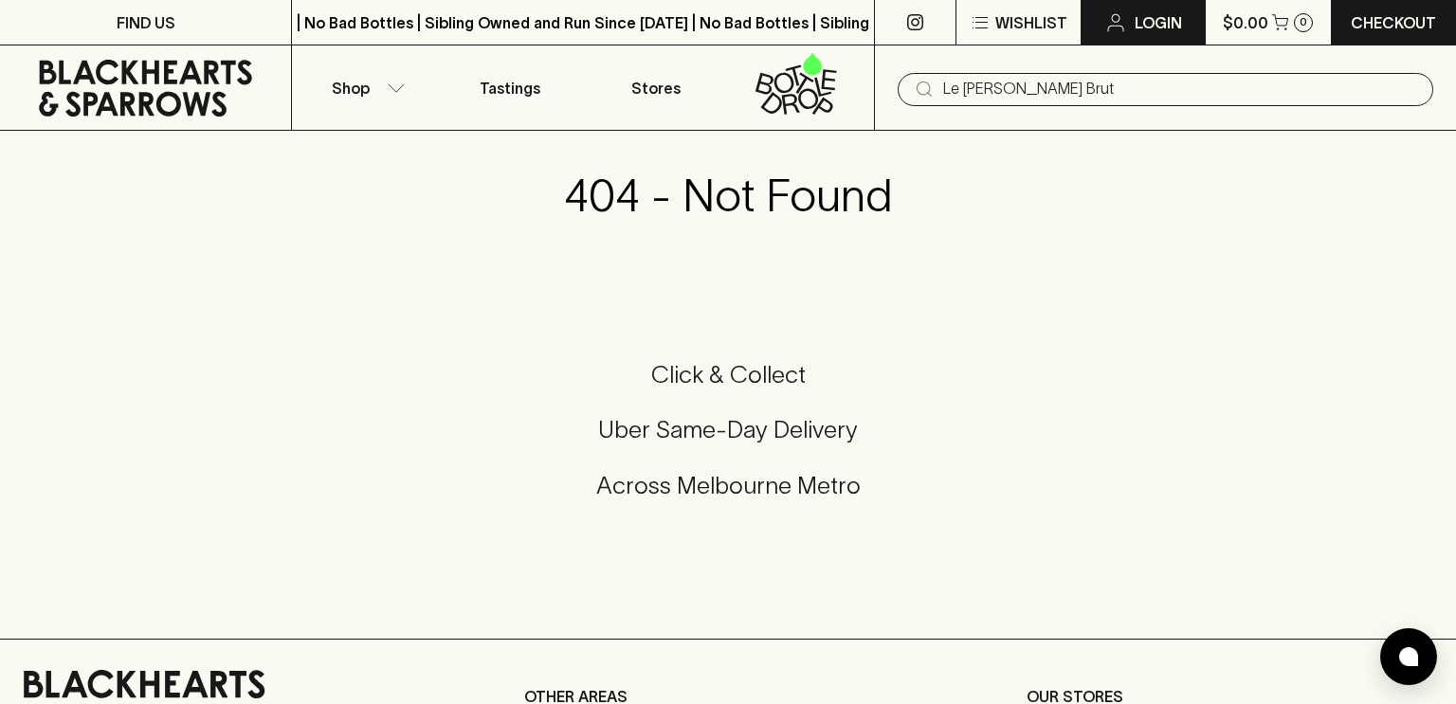
type input "Le [PERSON_NAME] Brut"
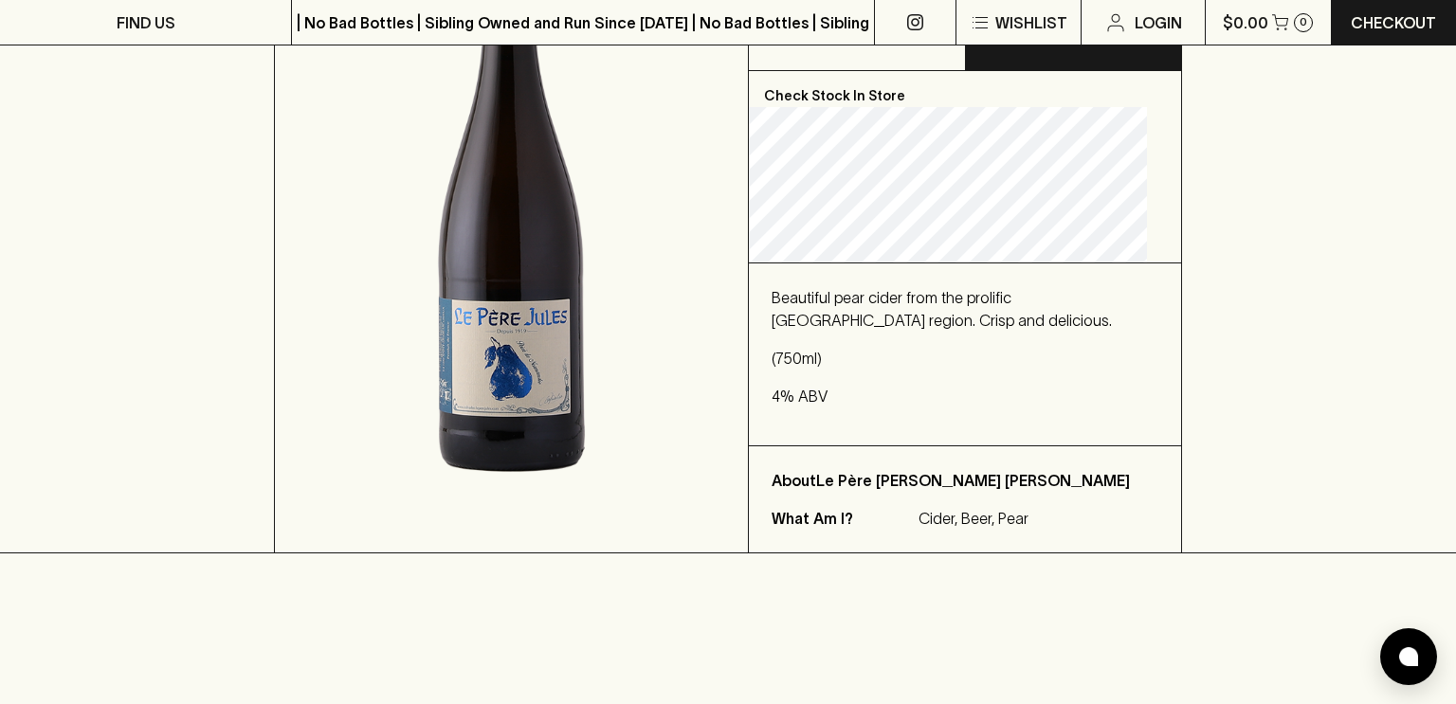
scroll to position [391, 0]
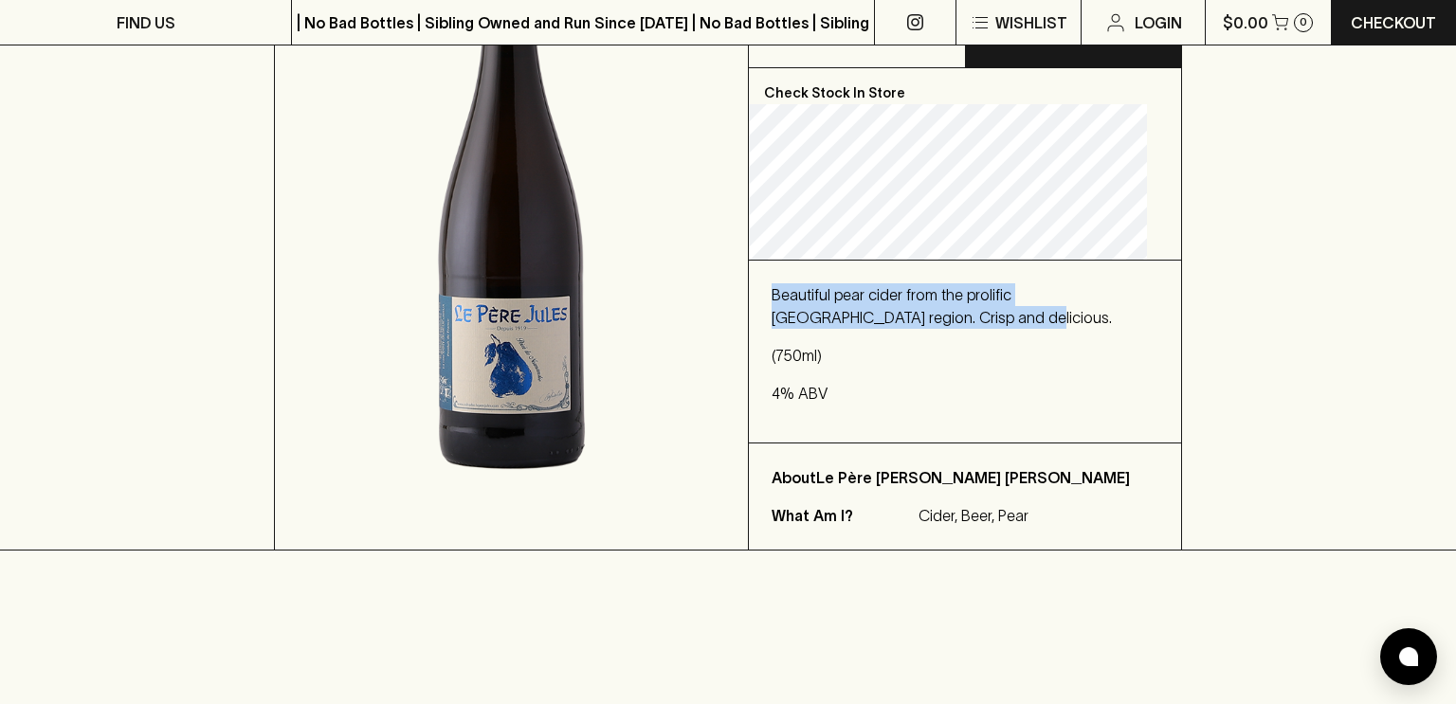
drag, startPoint x: 981, startPoint y: 340, endPoint x: 787, endPoint y: 307, distance: 197.1
click at [787, 307] on div "Beautiful pear cider from the prolific [GEOGRAPHIC_DATA] region. Crisp and deli…" at bounding box center [965, 352] width 432 height 182
copy p "Beautiful pear cider from the prolific [GEOGRAPHIC_DATA] region. Crisp and deli…"
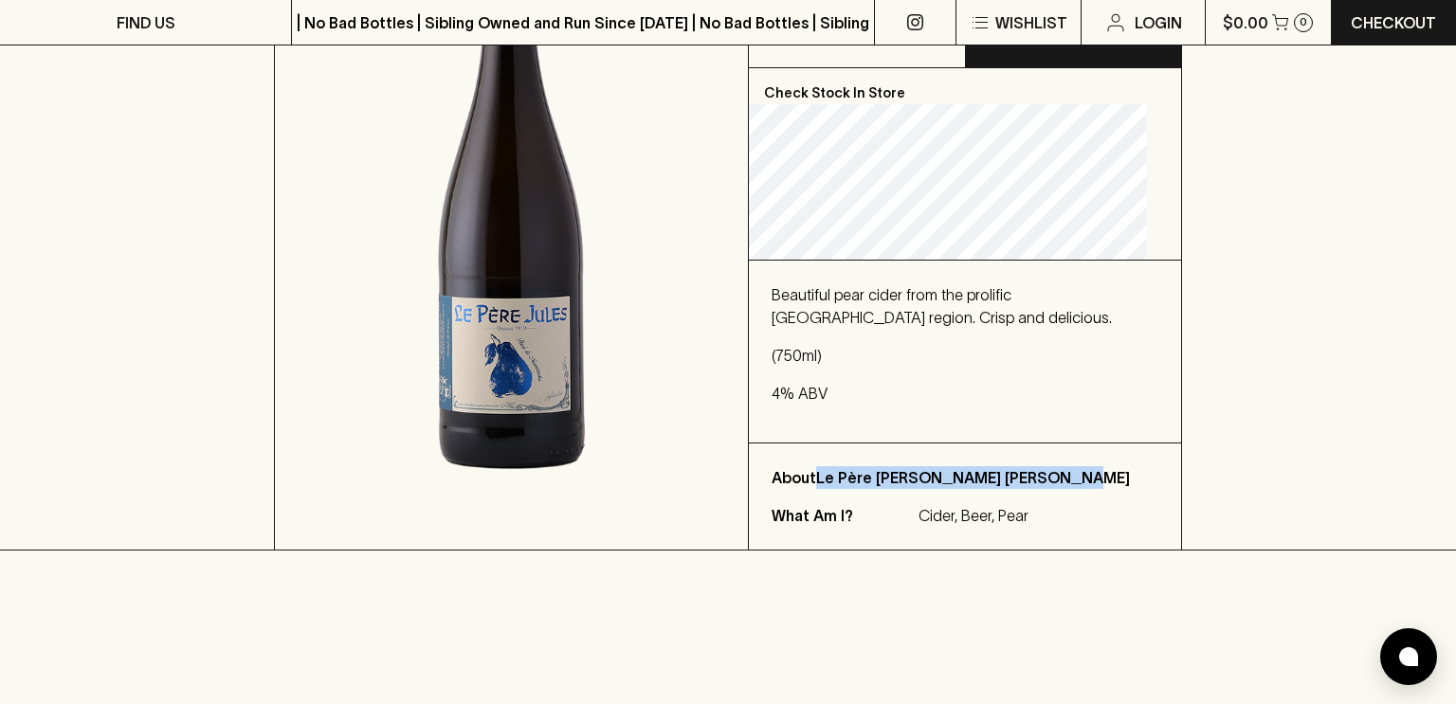
drag, startPoint x: 1074, startPoint y: 499, endPoint x: 836, endPoint y: 495, distance: 237.9
click at [836, 489] on p "About Le Père [PERSON_NAME] [PERSON_NAME]" at bounding box center [964, 477] width 387 height 23
copy p "Le Père [PERSON_NAME] [PERSON_NAME]"
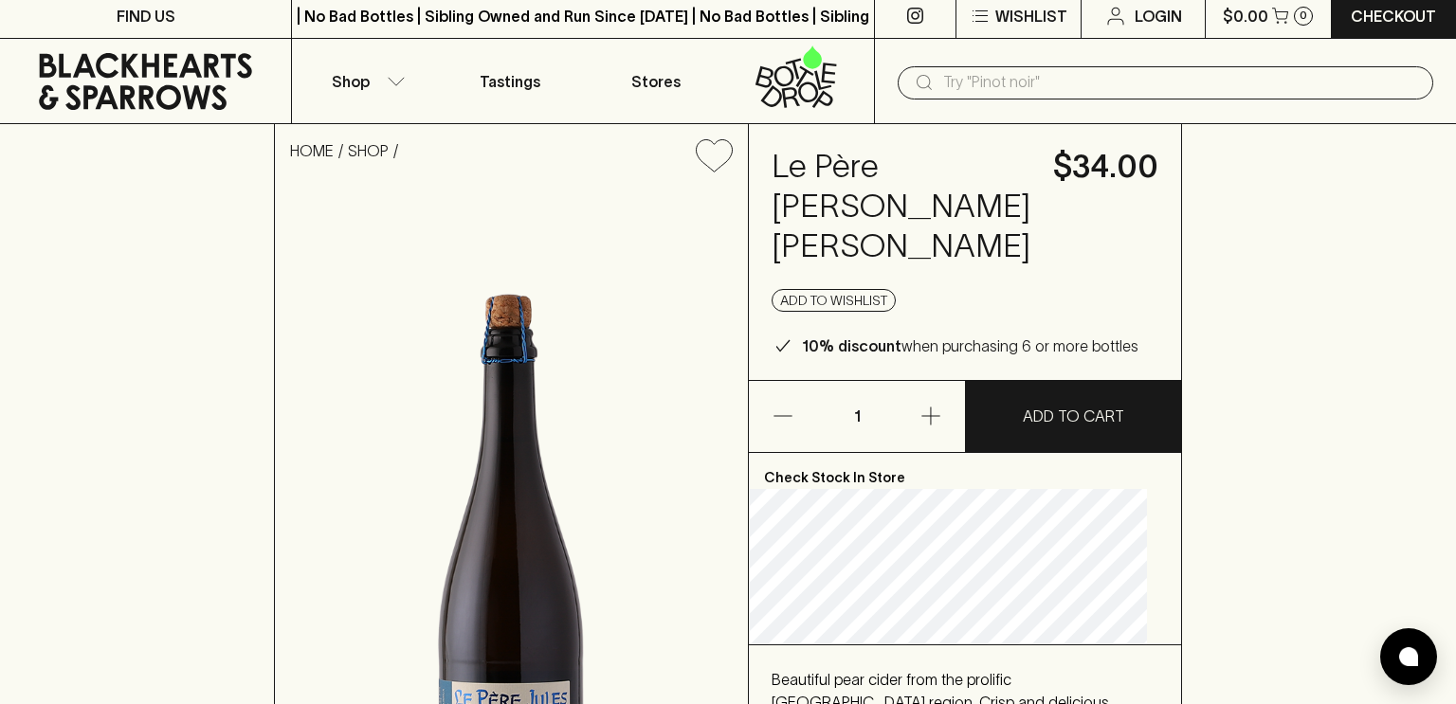
scroll to position [0, 0]
